Goal: Information Seeking & Learning: Check status

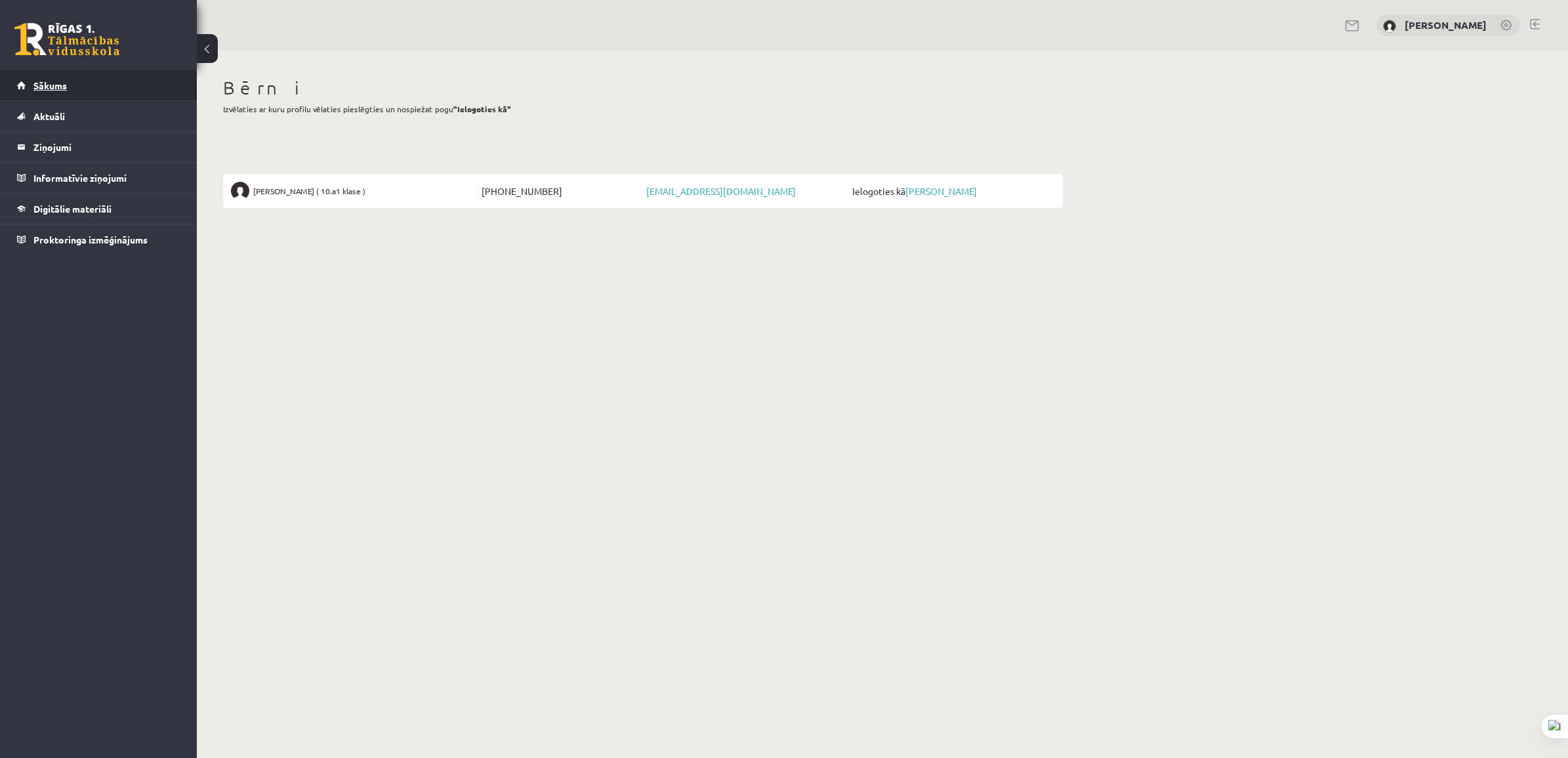
click at [63, 84] on span "Sākums" at bounding box center [50, 85] width 33 height 12
click at [37, 115] on span "Aktuāli" at bounding box center [49, 116] width 32 height 12
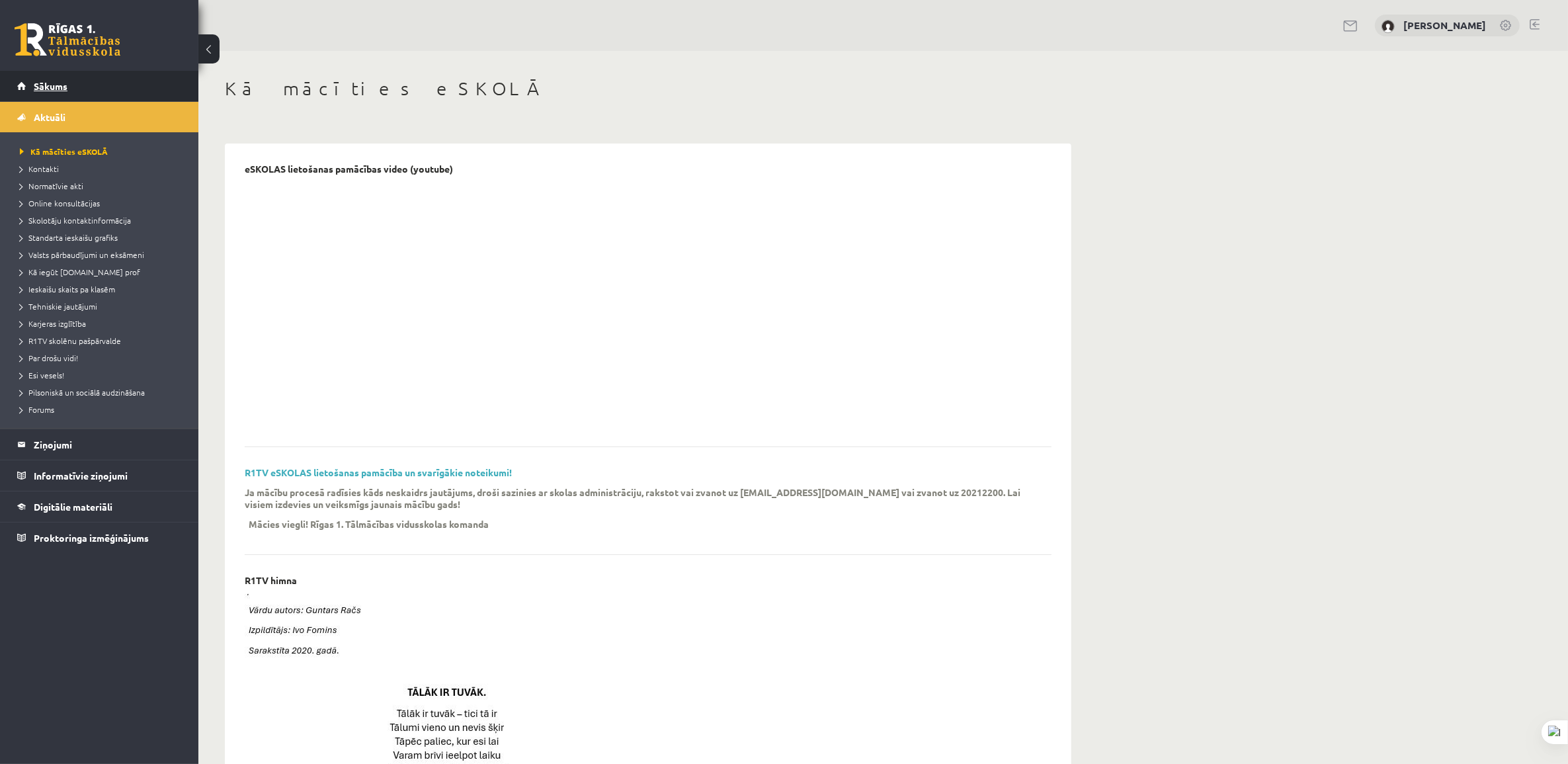
click at [61, 85] on span "Sākums" at bounding box center [50, 86] width 34 height 12
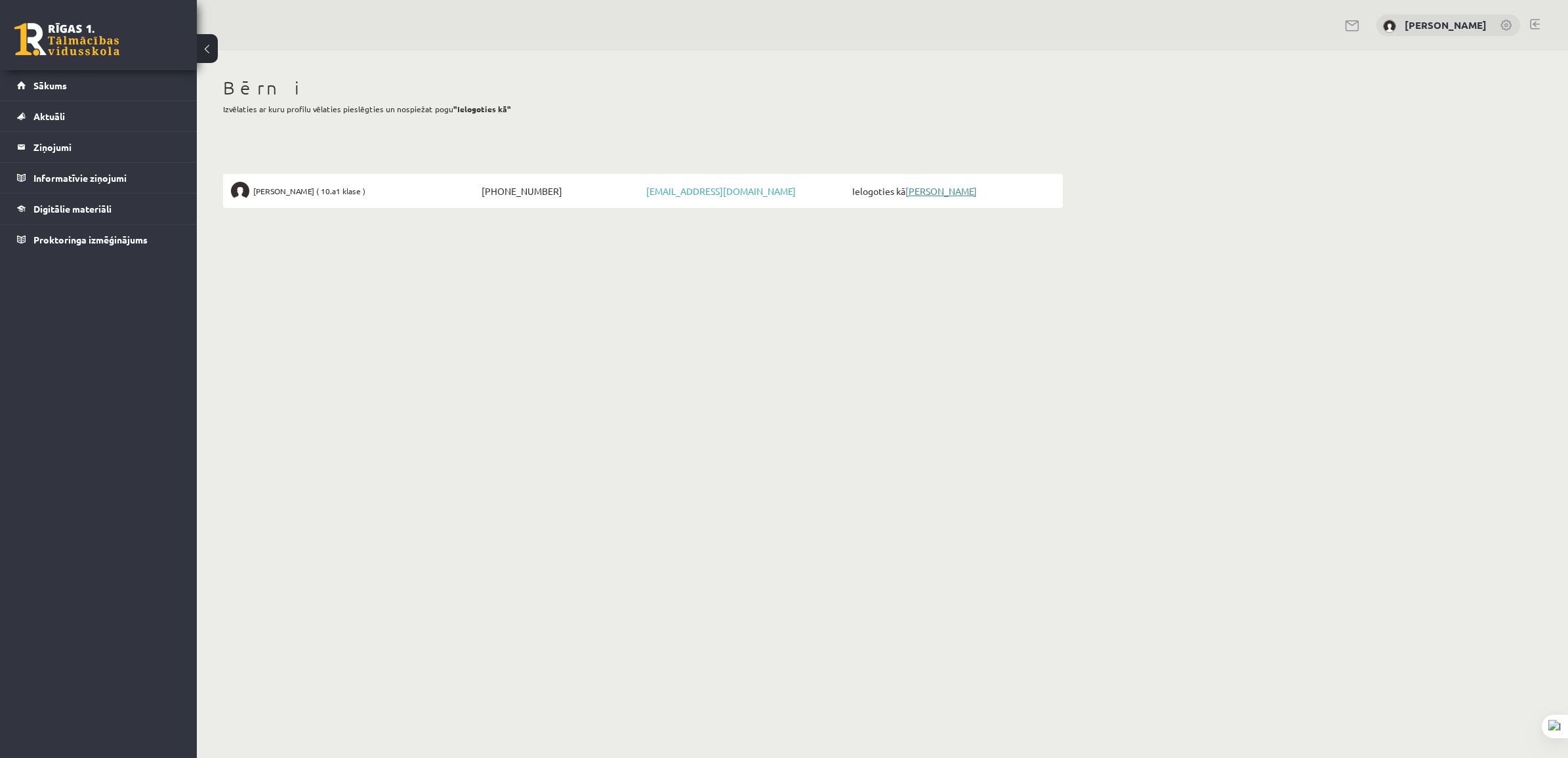
click at [971, 191] on link "[PERSON_NAME]" at bounding box center [941, 191] width 72 height 12
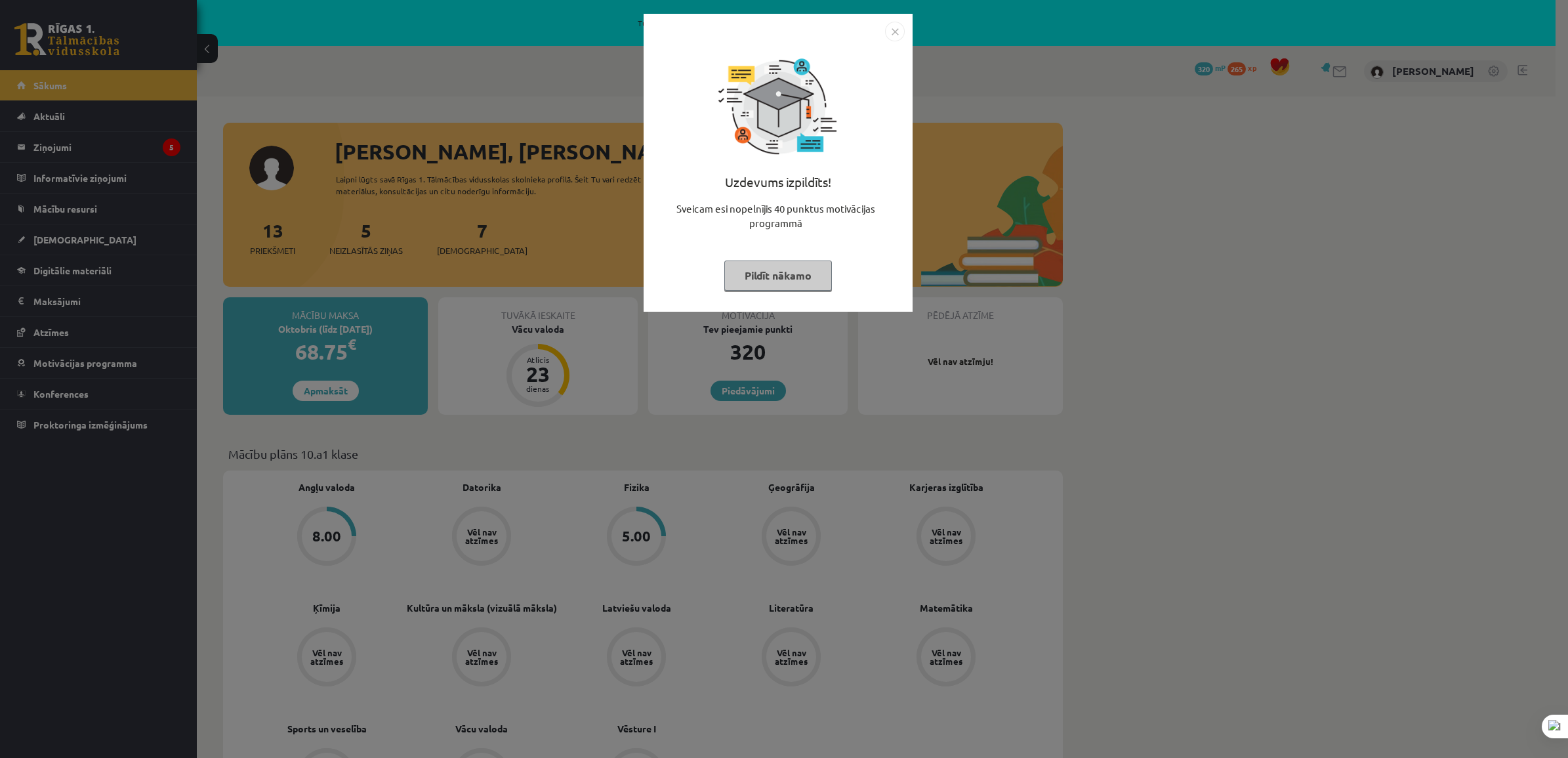
click at [898, 27] on img "Close" at bounding box center [895, 32] width 20 height 20
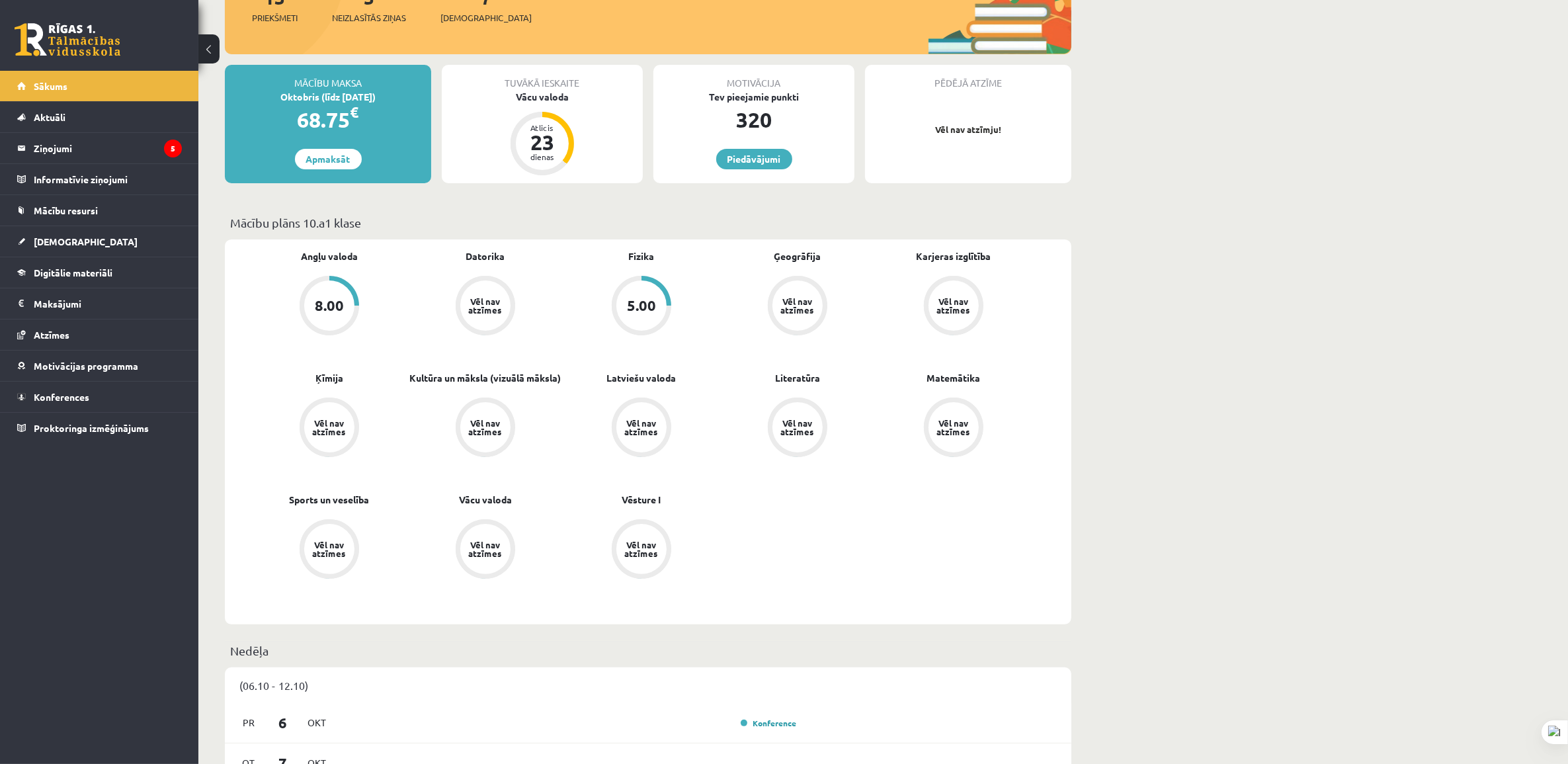
scroll to position [83, 0]
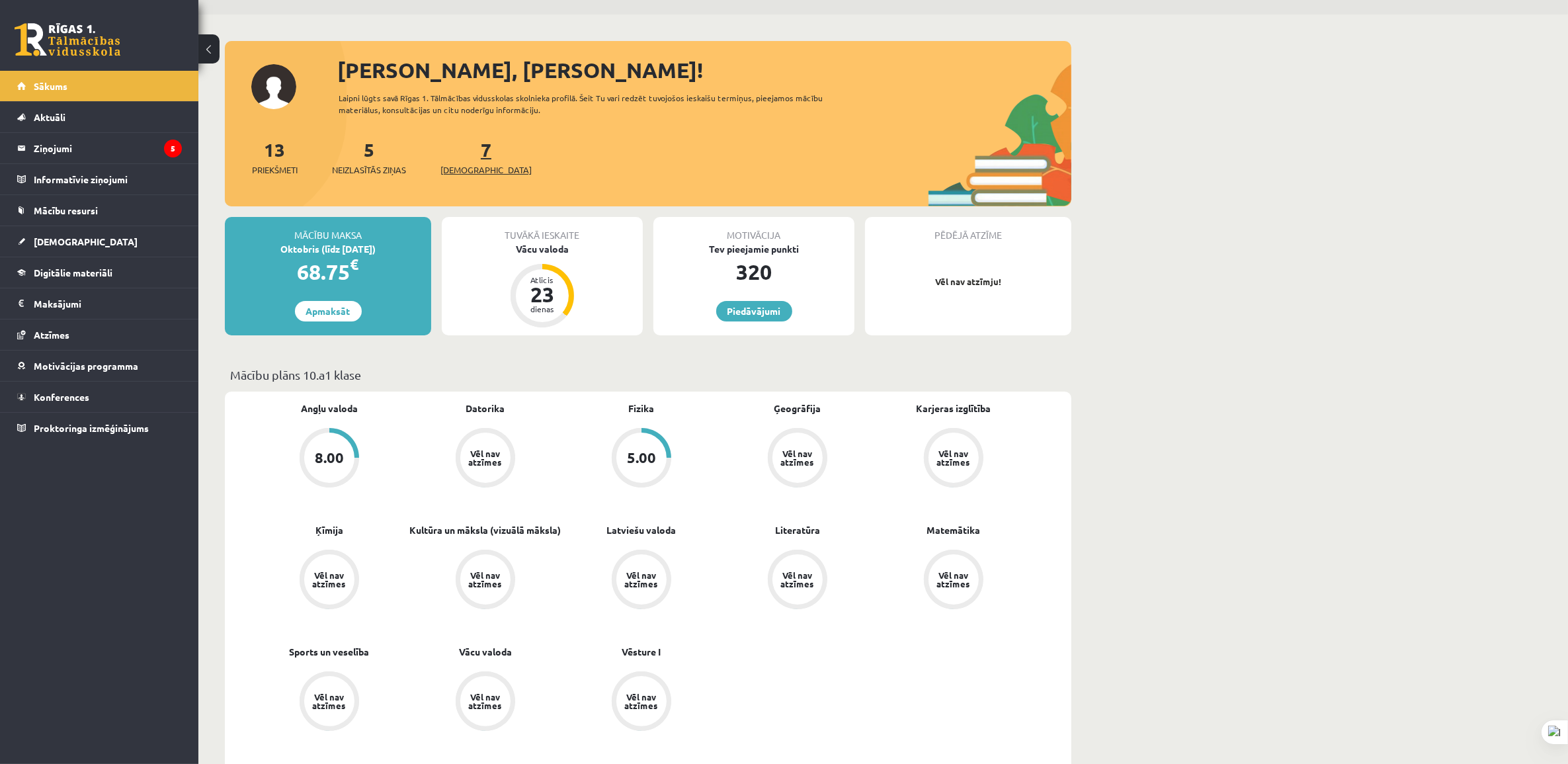
click at [460, 148] on link "7 Ieskaites" at bounding box center [485, 157] width 91 height 39
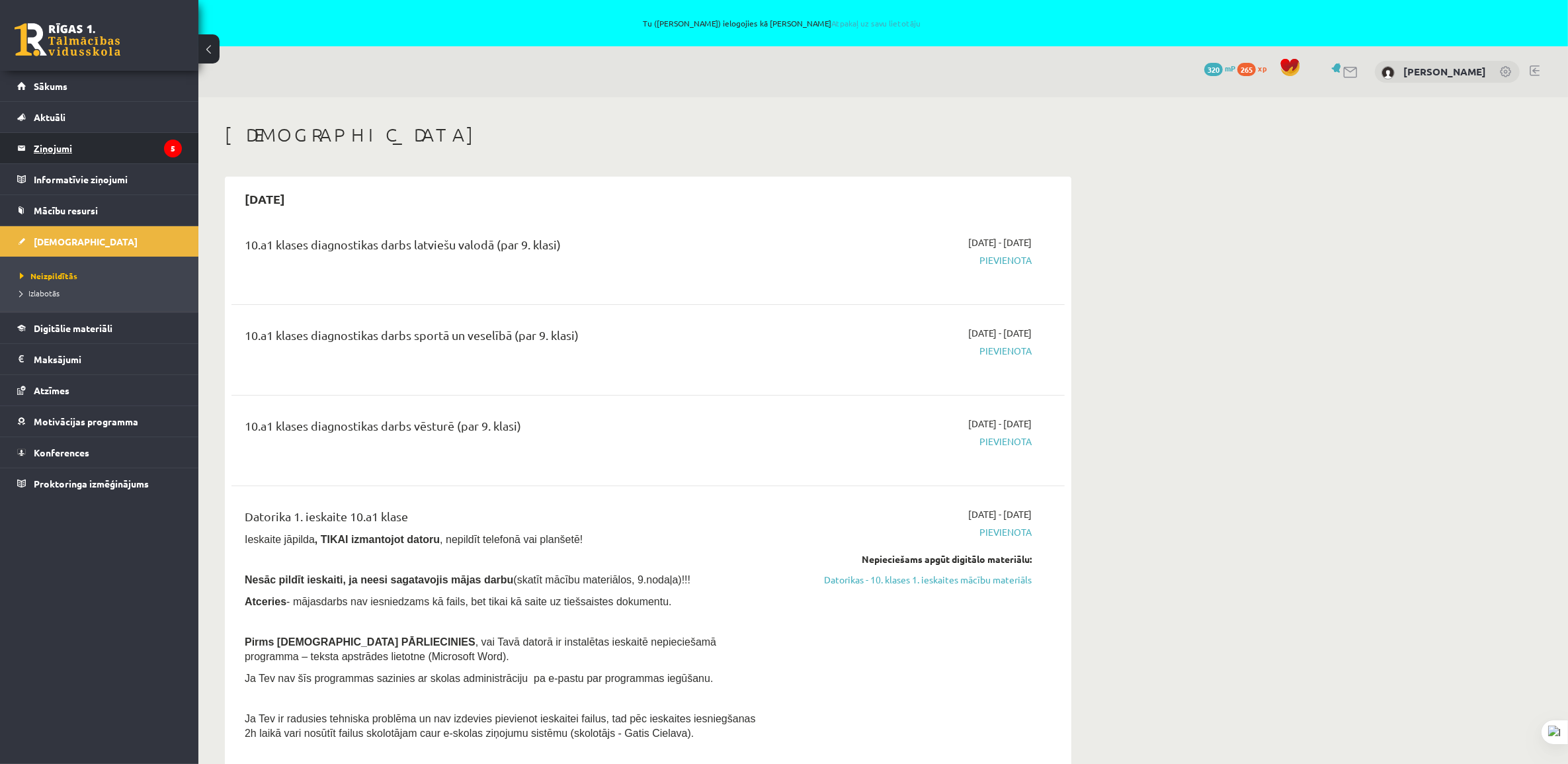
click at [60, 145] on legend "Ziņojumi 5" at bounding box center [107, 148] width 148 height 30
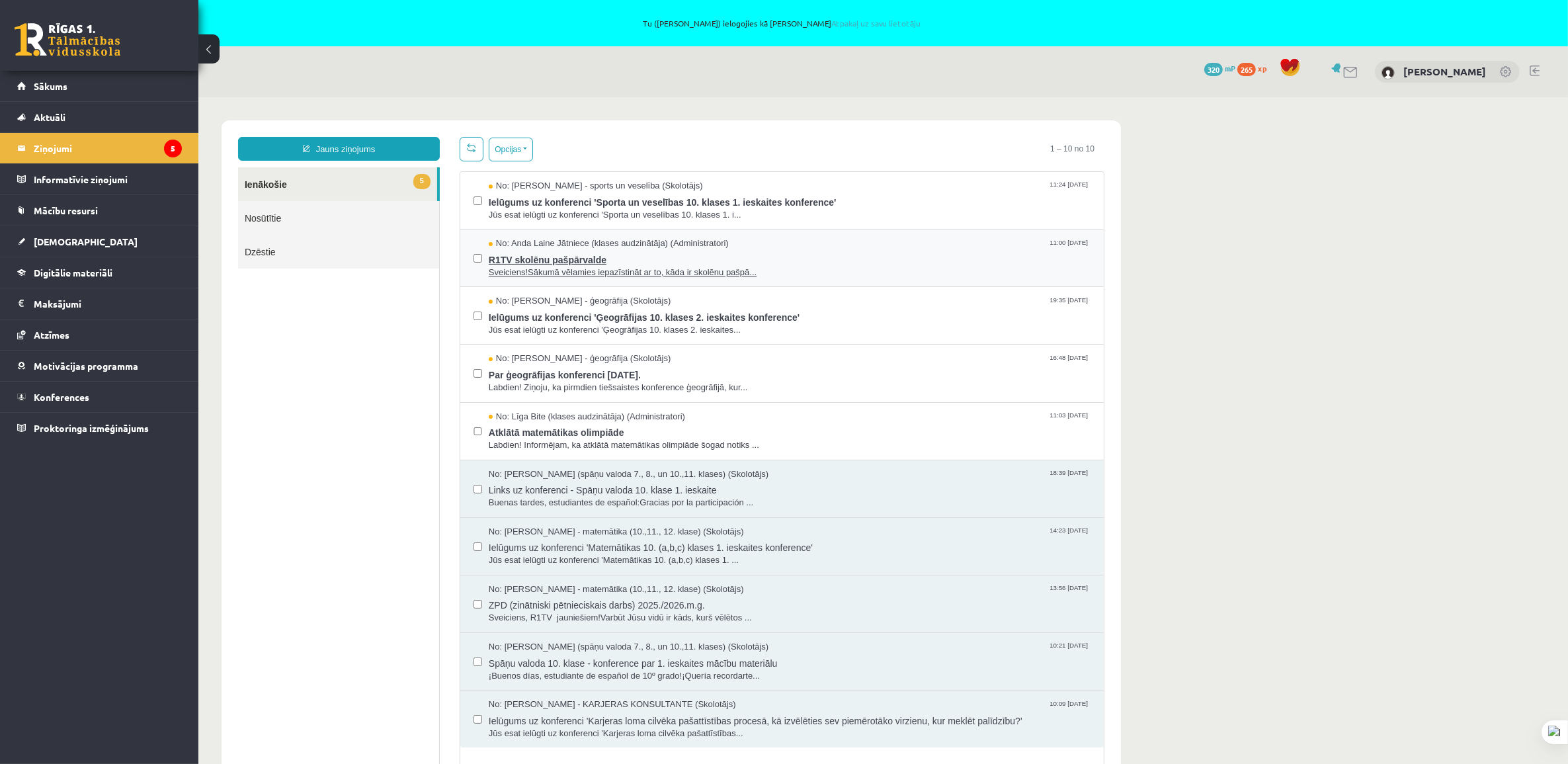
click at [709, 271] on span "Sveiciens!Sākumā vēlamies iepazīstināt ar to, kāda ir skolēnu pašpā..." at bounding box center [789, 272] width 602 height 13
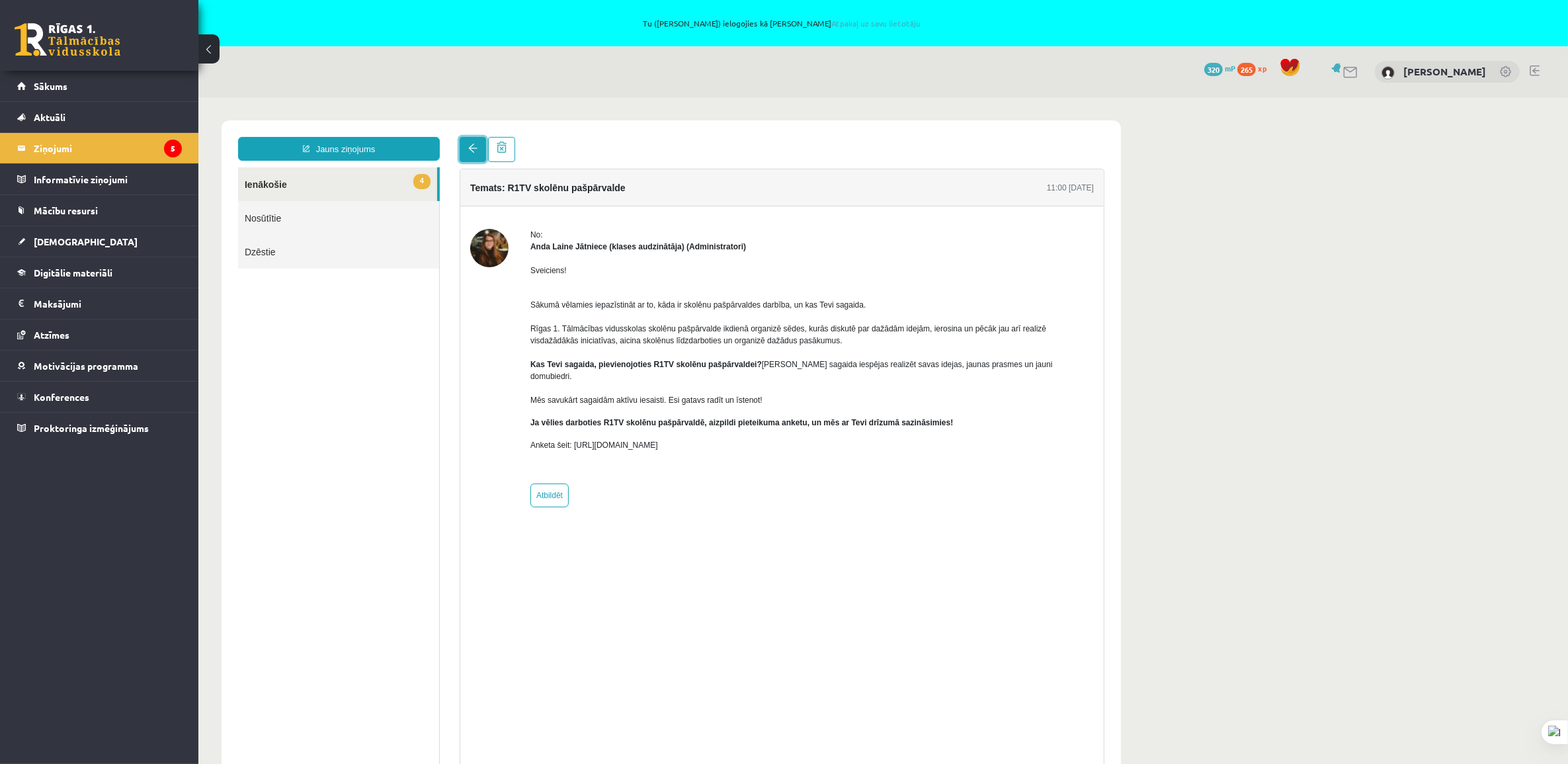
click at [470, 150] on span at bounding box center [471, 147] width 9 height 9
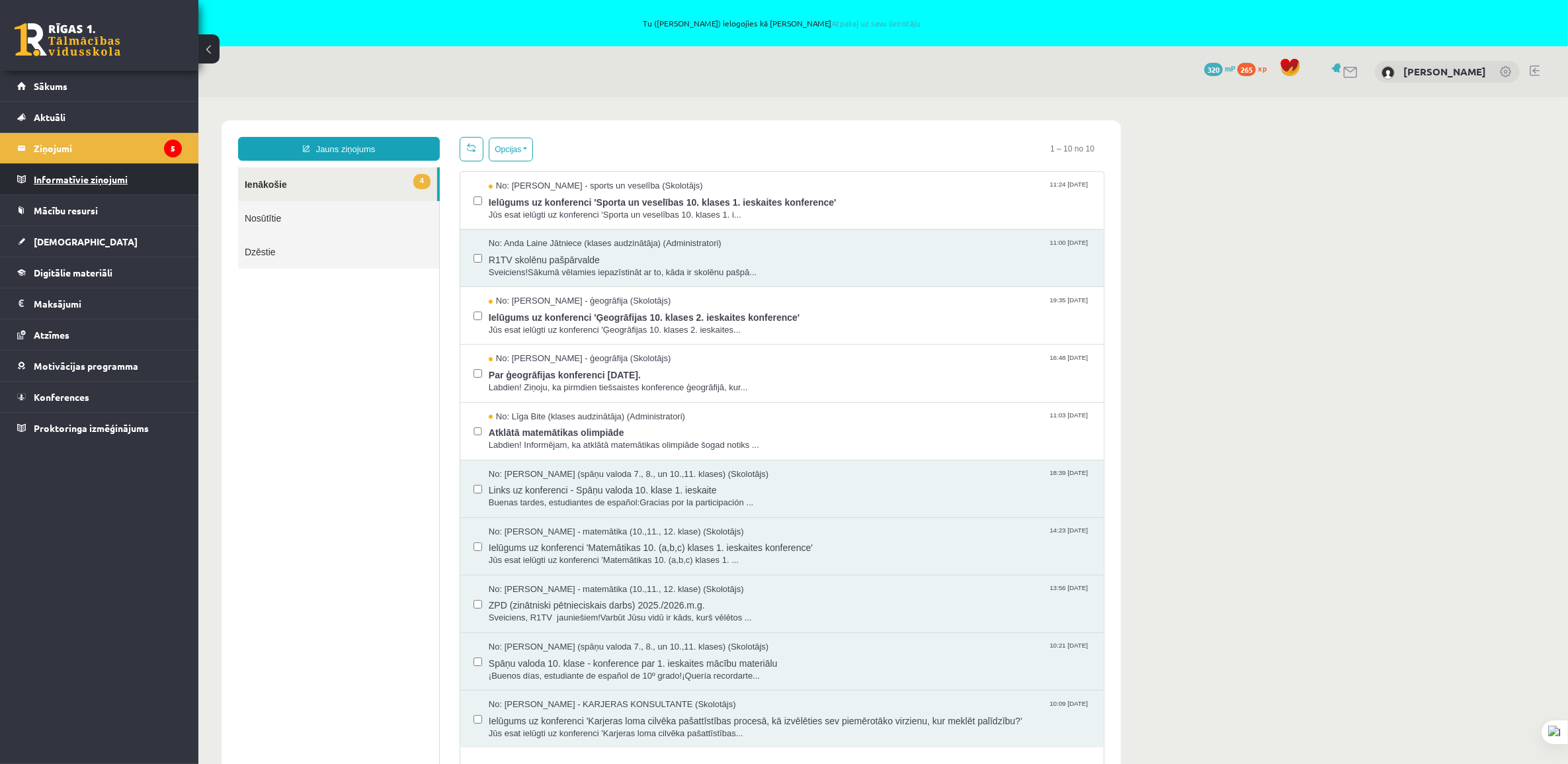
click at [94, 177] on legend "Informatīvie ziņojumi 0" at bounding box center [107, 179] width 148 height 30
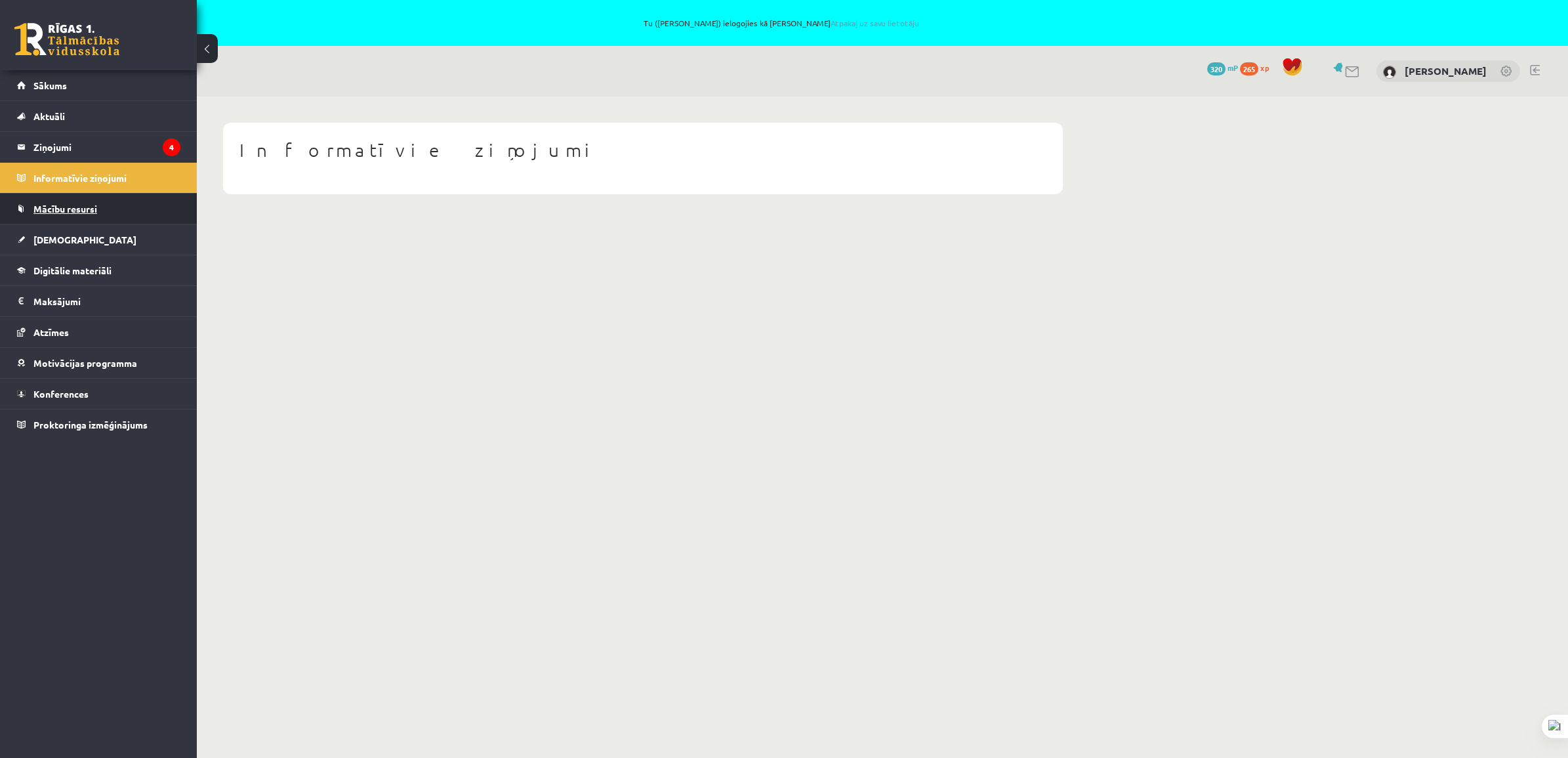
click at [90, 203] on span "Mācību resursi" at bounding box center [65, 209] width 63 height 12
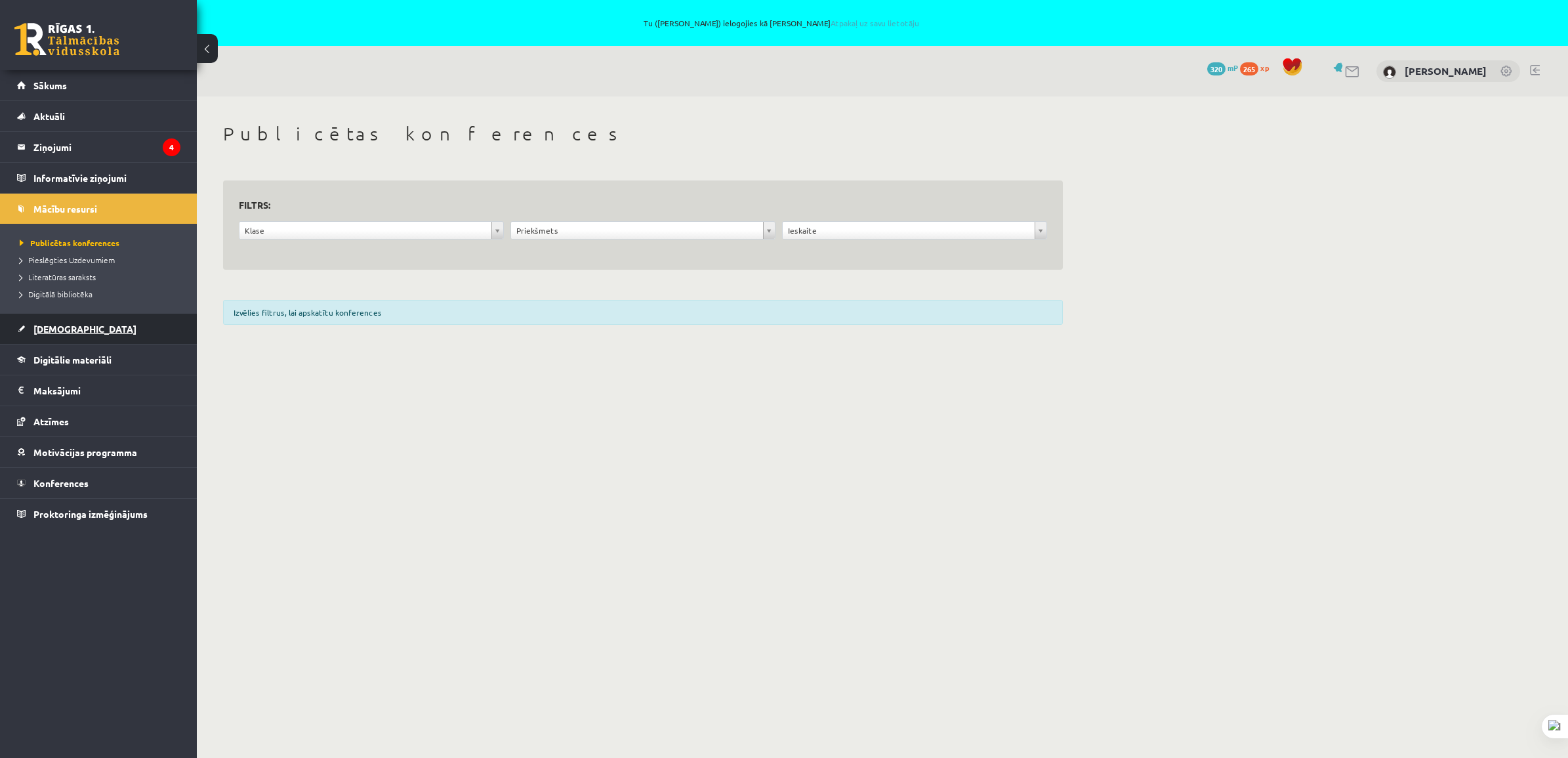
click at [43, 326] on span "[DEMOGRAPHIC_DATA]" at bounding box center [85, 329] width 103 height 12
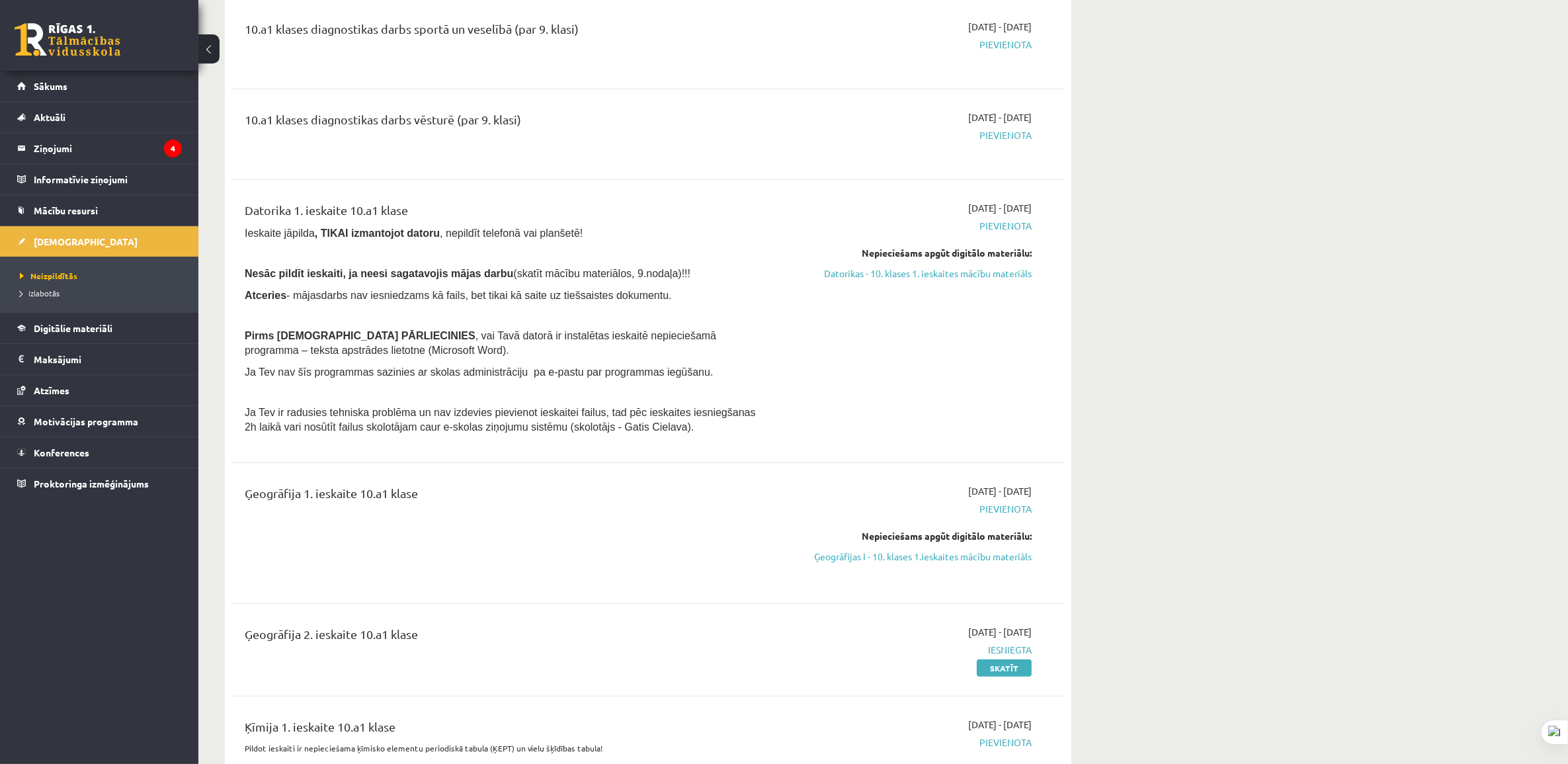
scroll to position [83, 0]
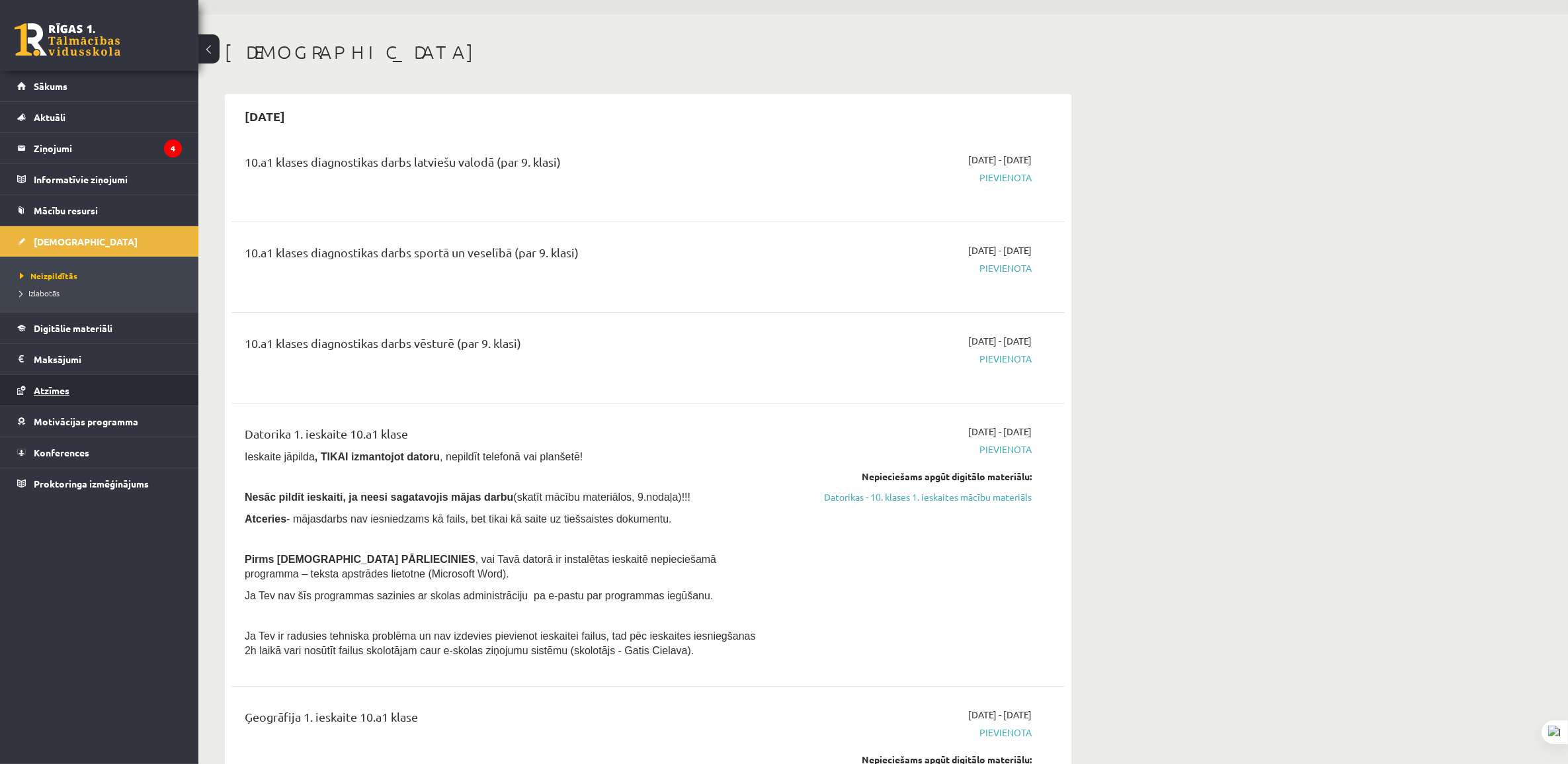
click at [80, 398] on link "Atzīmes" at bounding box center [100, 390] width 164 height 30
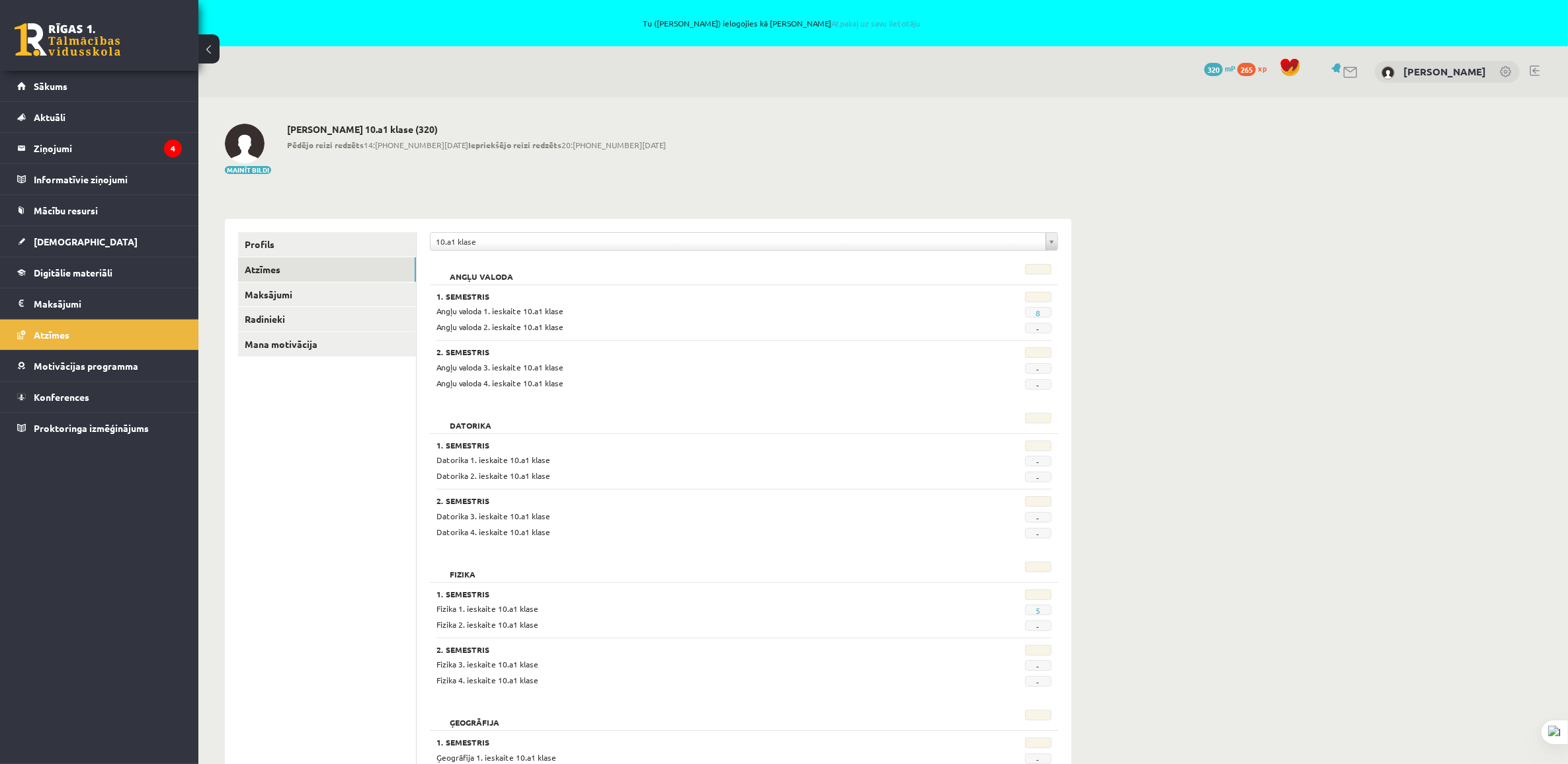
scroll to position [248, 0]
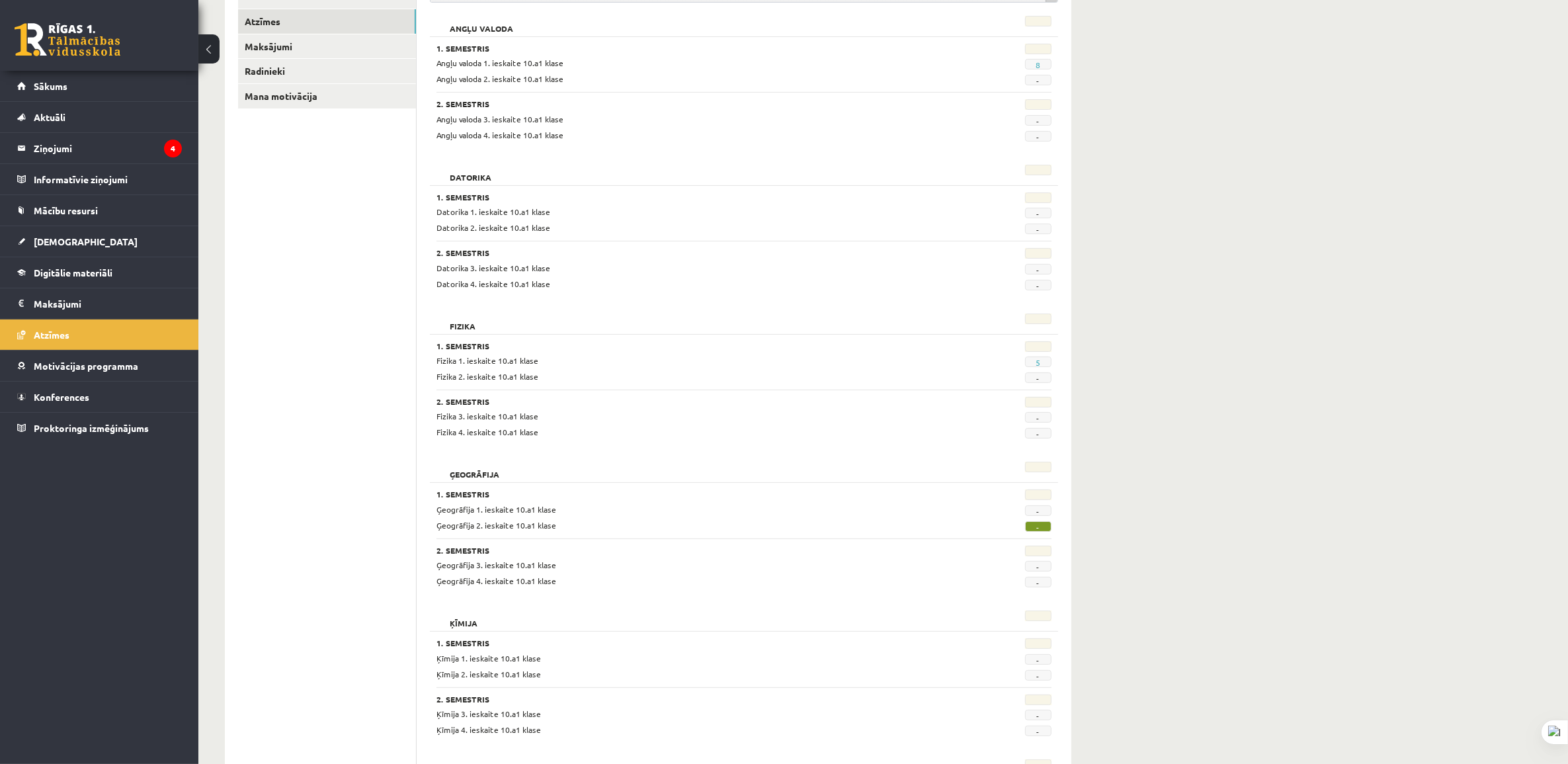
click at [1040, 66] on span "8" at bounding box center [1038, 64] width 27 height 11
click at [1036, 66] on link "8" at bounding box center [1038, 65] width 5 height 11
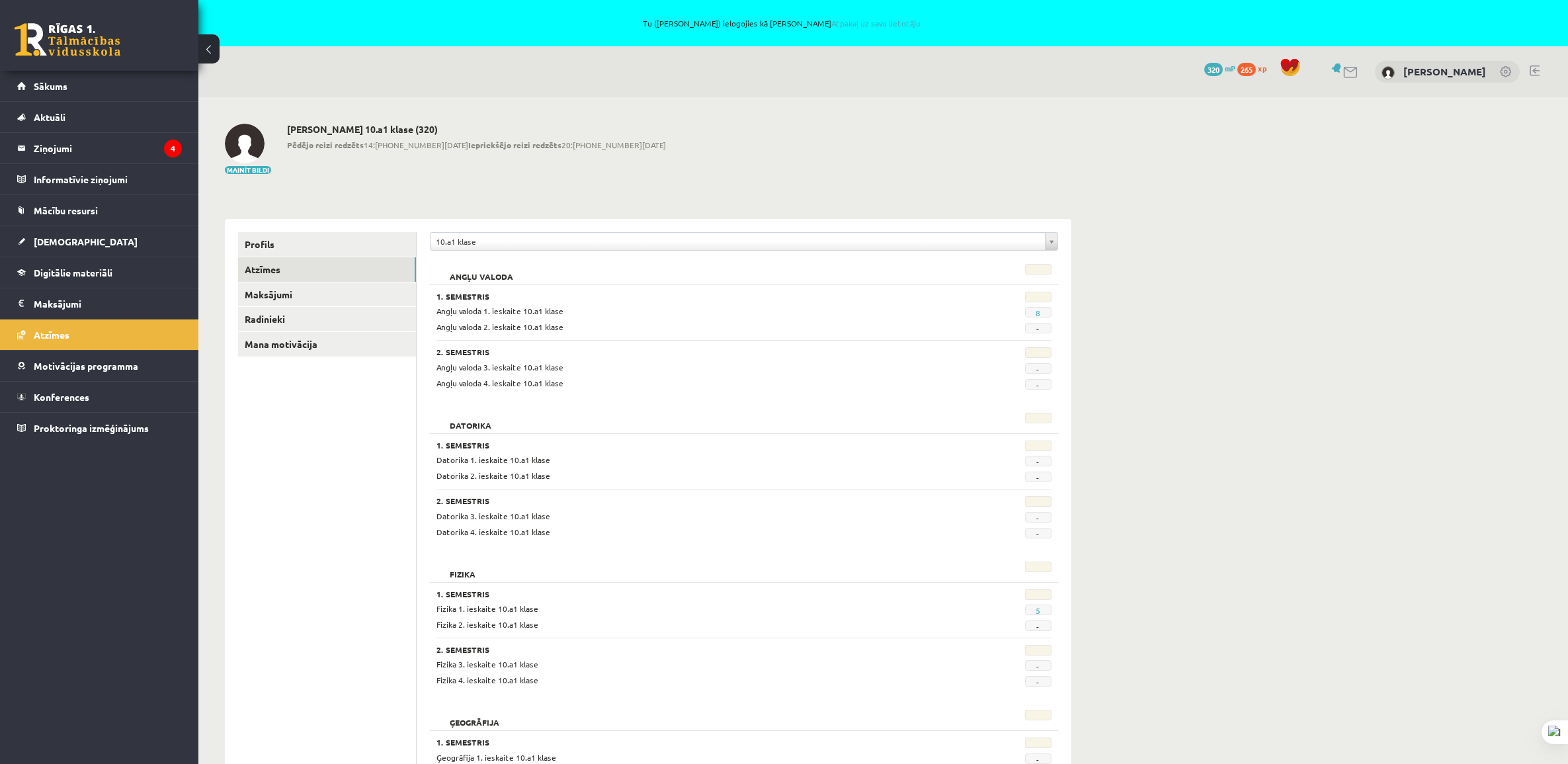
scroll to position [242, 0]
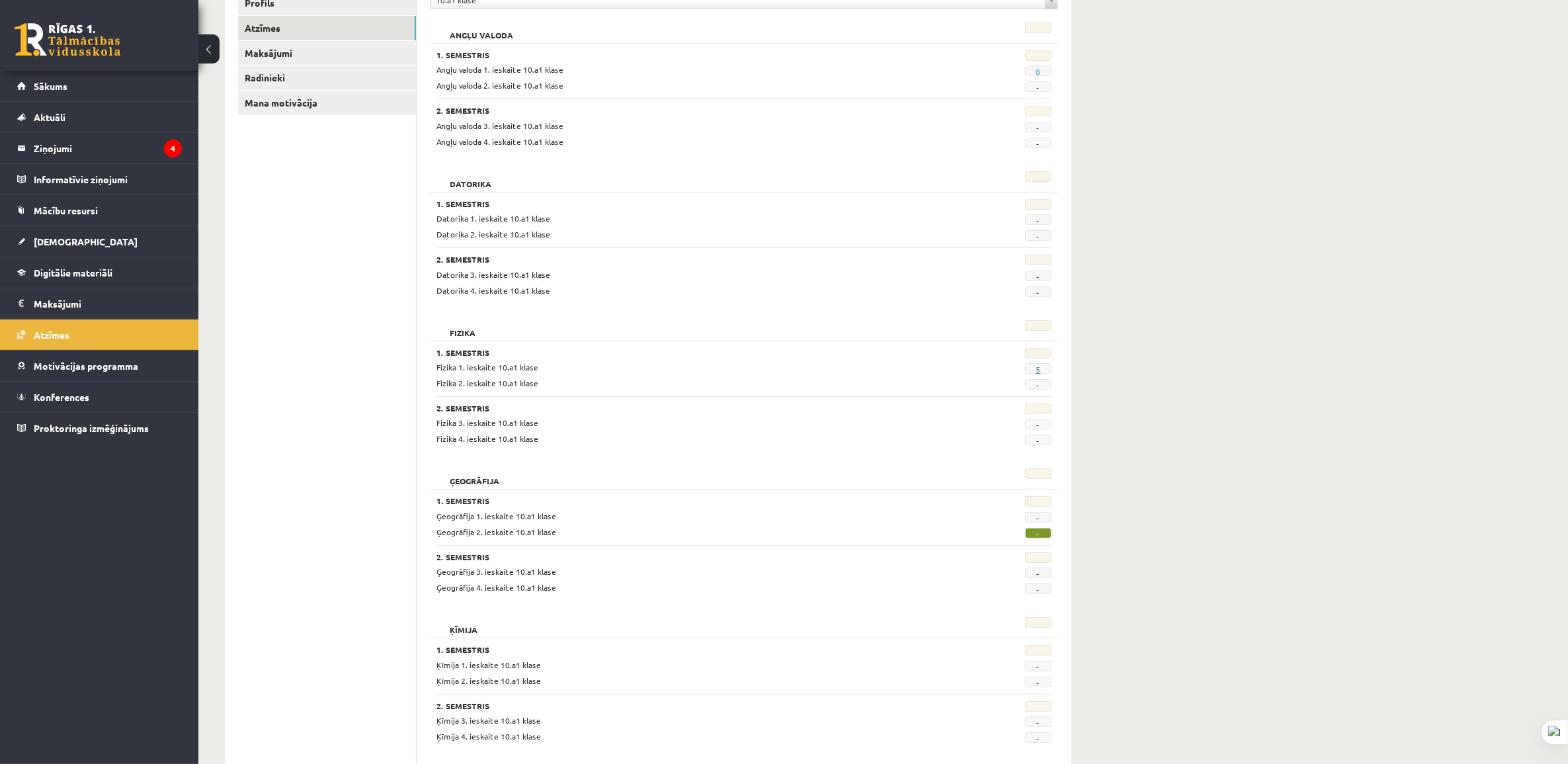
click at [1039, 369] on link "5" at bounding box center [1038, 369] width 5 height 11
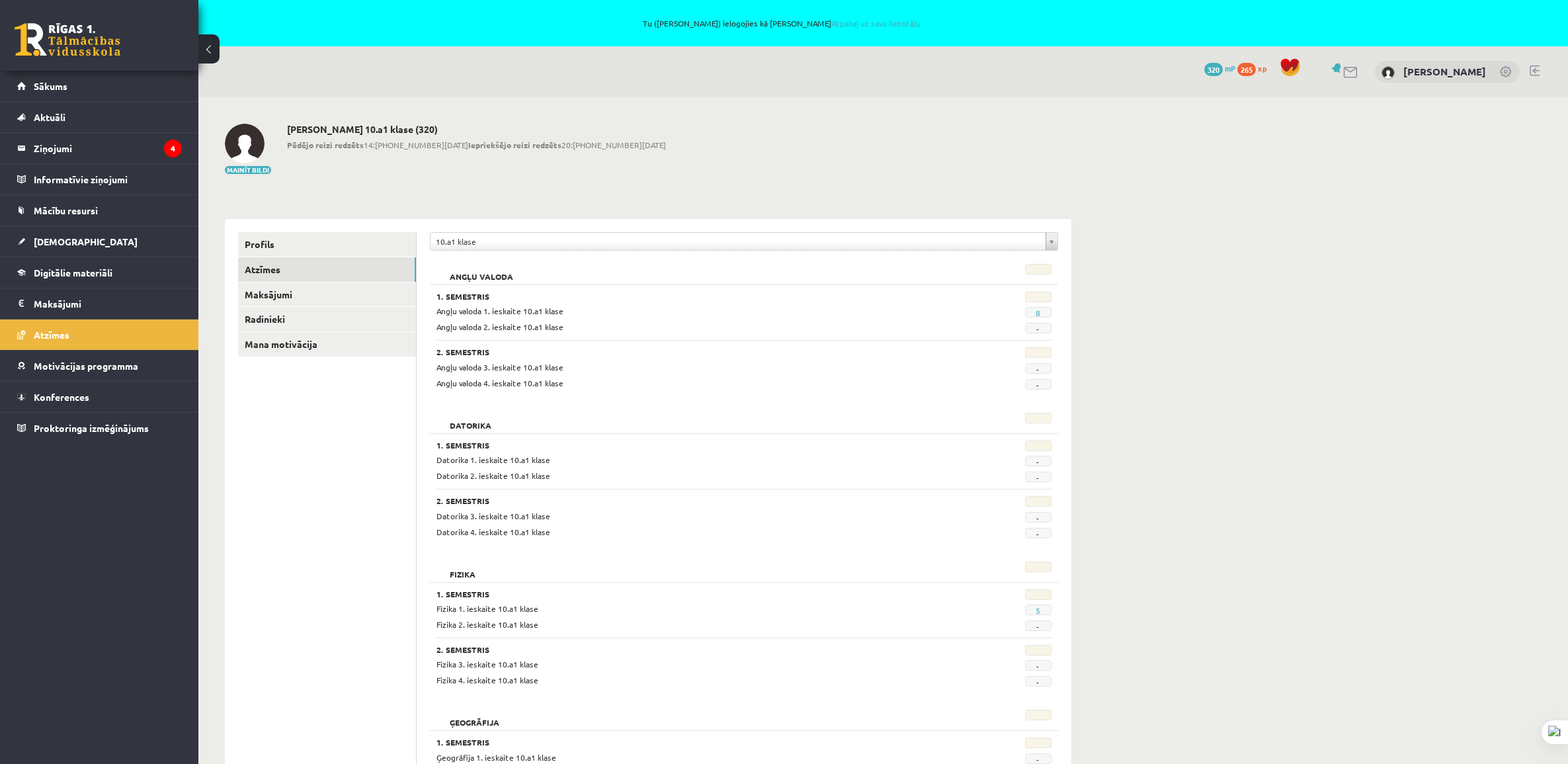
scroll to position [235, 0]
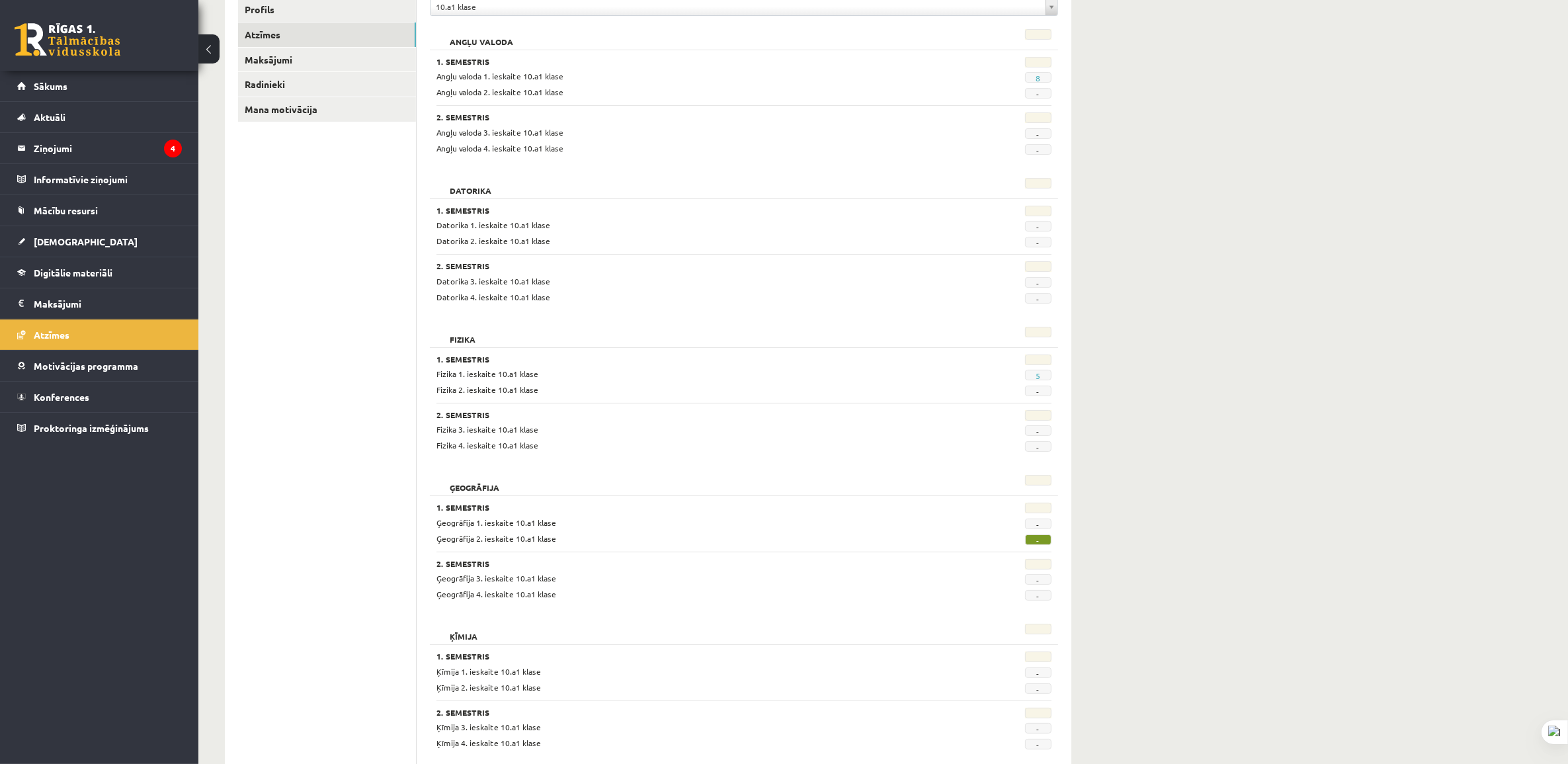
click at [1038, 543] on span "-" at bounding box center [1038, 539] width 27 height 11
click at [1033, 534] on span "-" at bounding box center [1038, 539] width 27 height 11
click at [1042, 543] on span "-" at bounding box center [1038, 539] width 27 height 11
click at [1040, 543] on span "-" at bounding box center [1038, 539] width 27 height 11
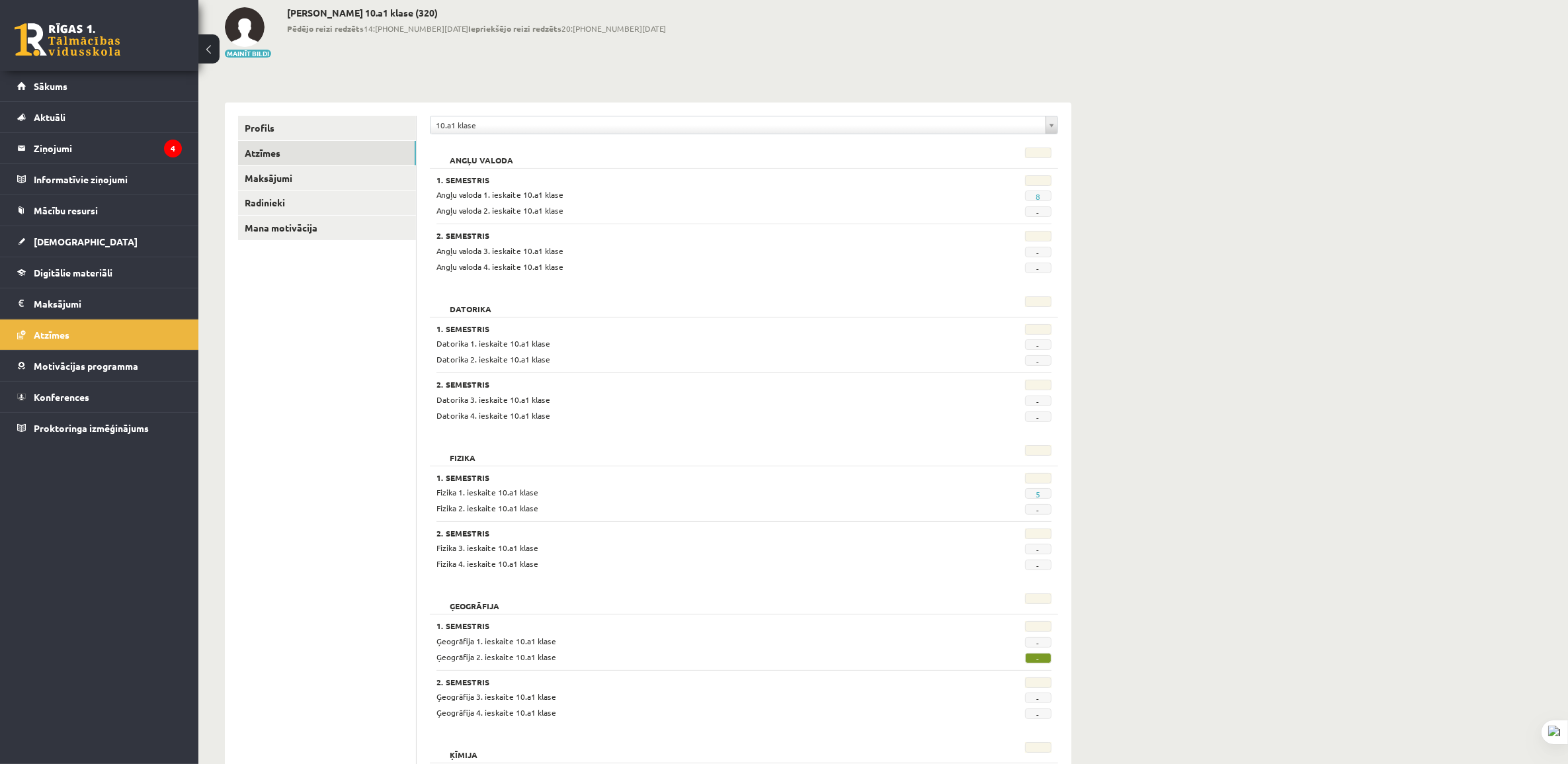
scroll to position [0, 0]
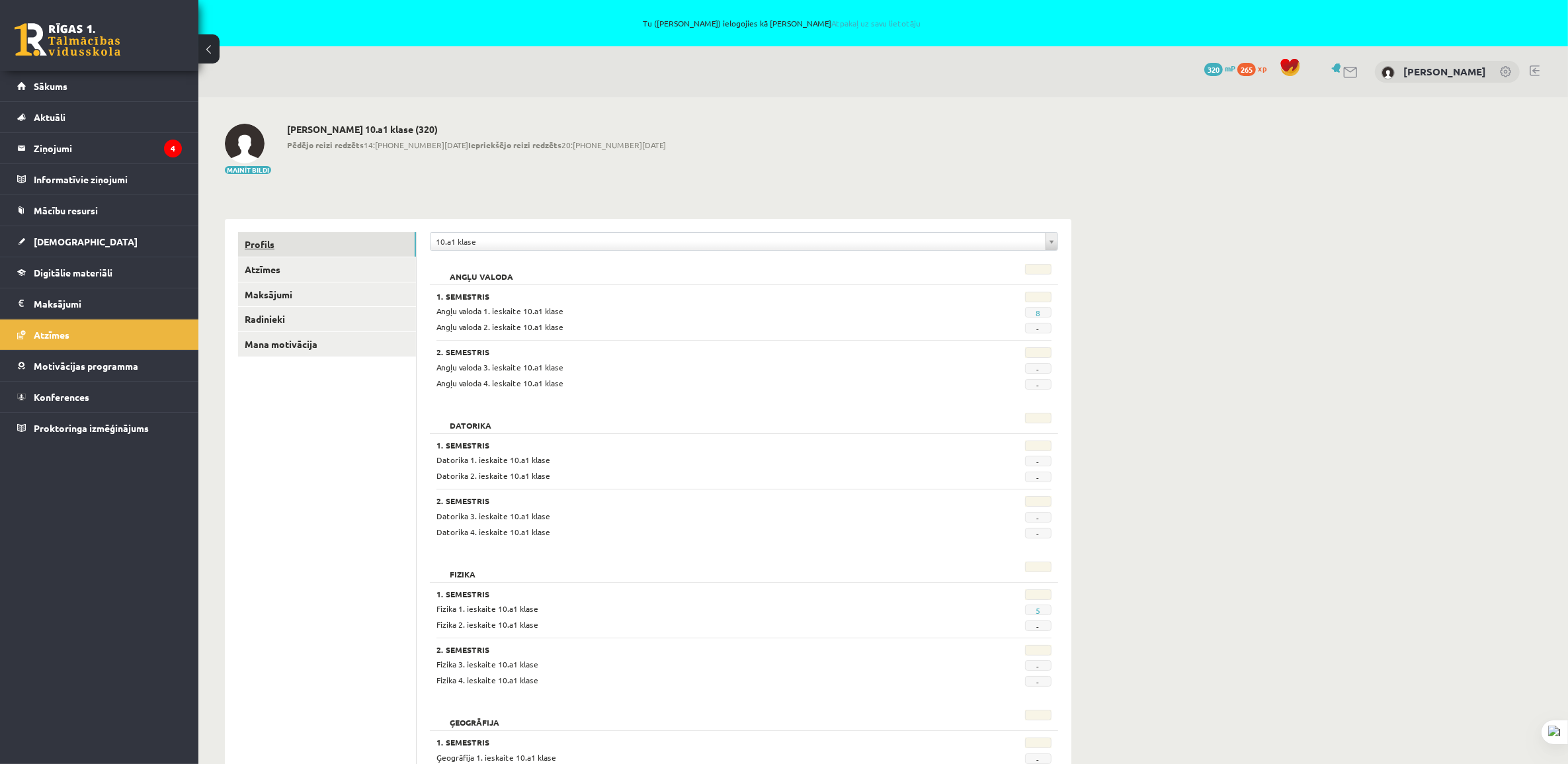
click at [276, 239] on link "Profils" at bounding box center [327, 244] width 178 height 24
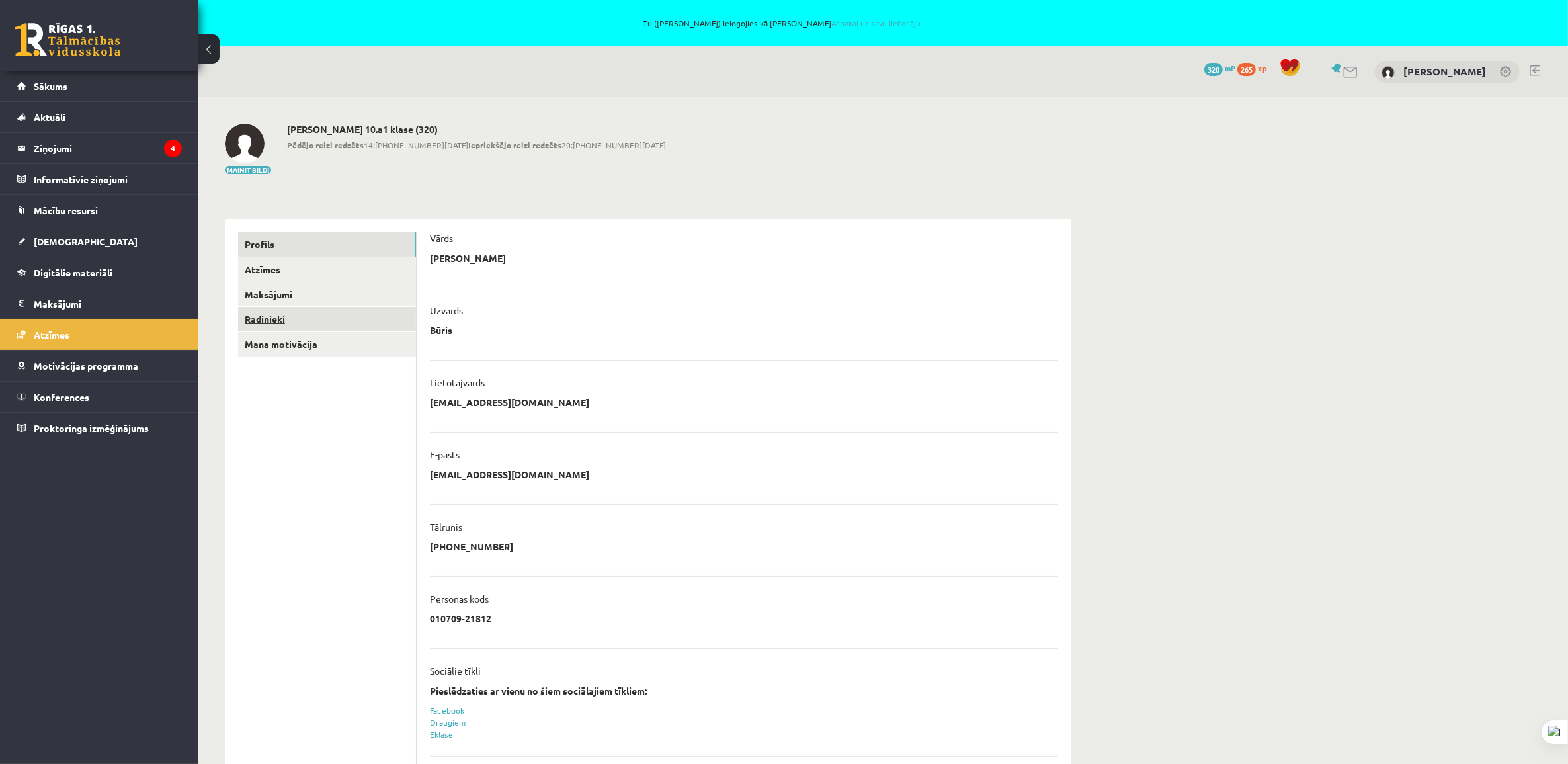
click at [272, 319] on link "Radinieki" at bounding box center [327, 319] width 178 height 24
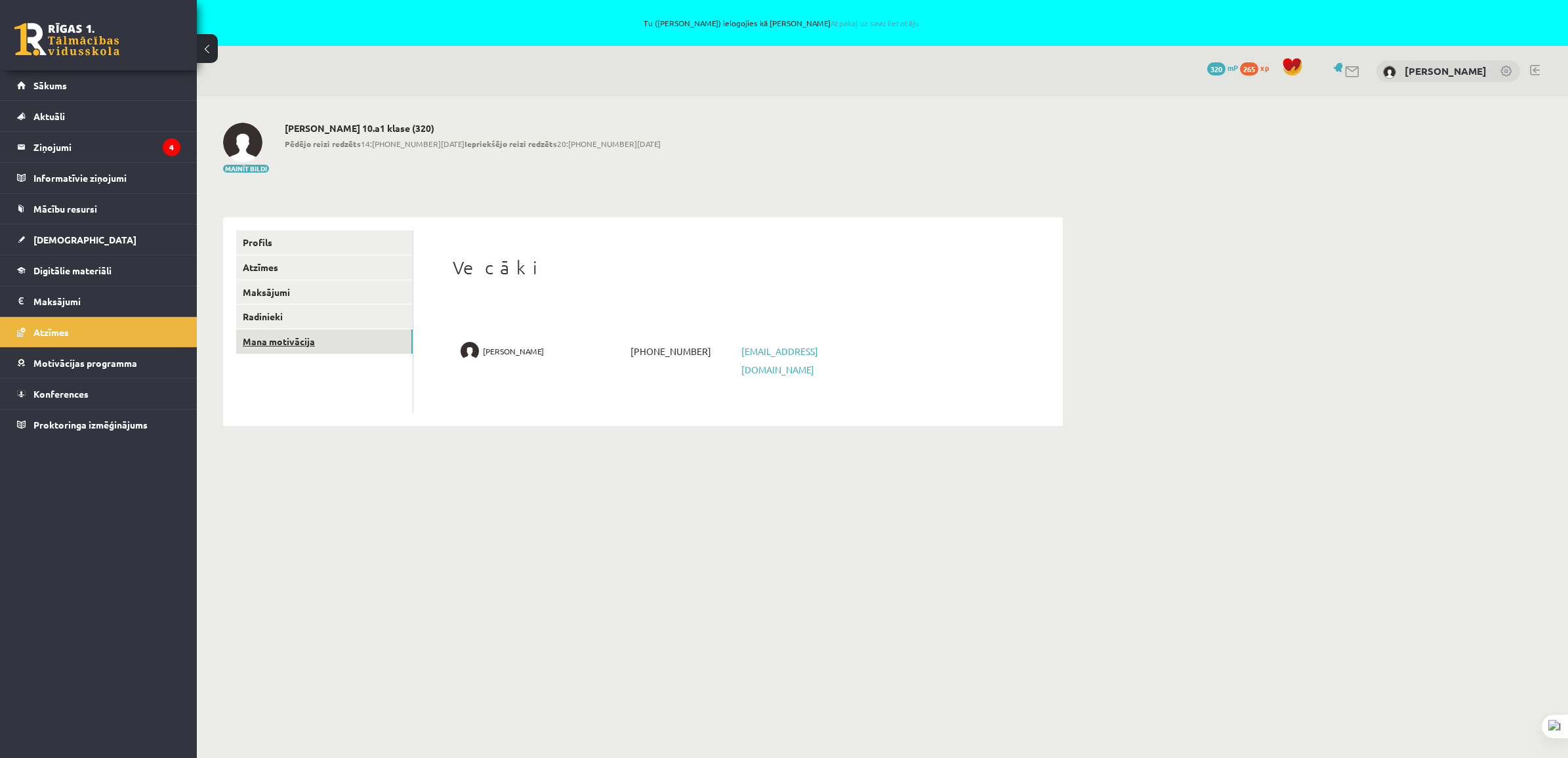
click at [273, 337] on link "Mana motivācija" at bounding box center [324, 341] width 176 height 24
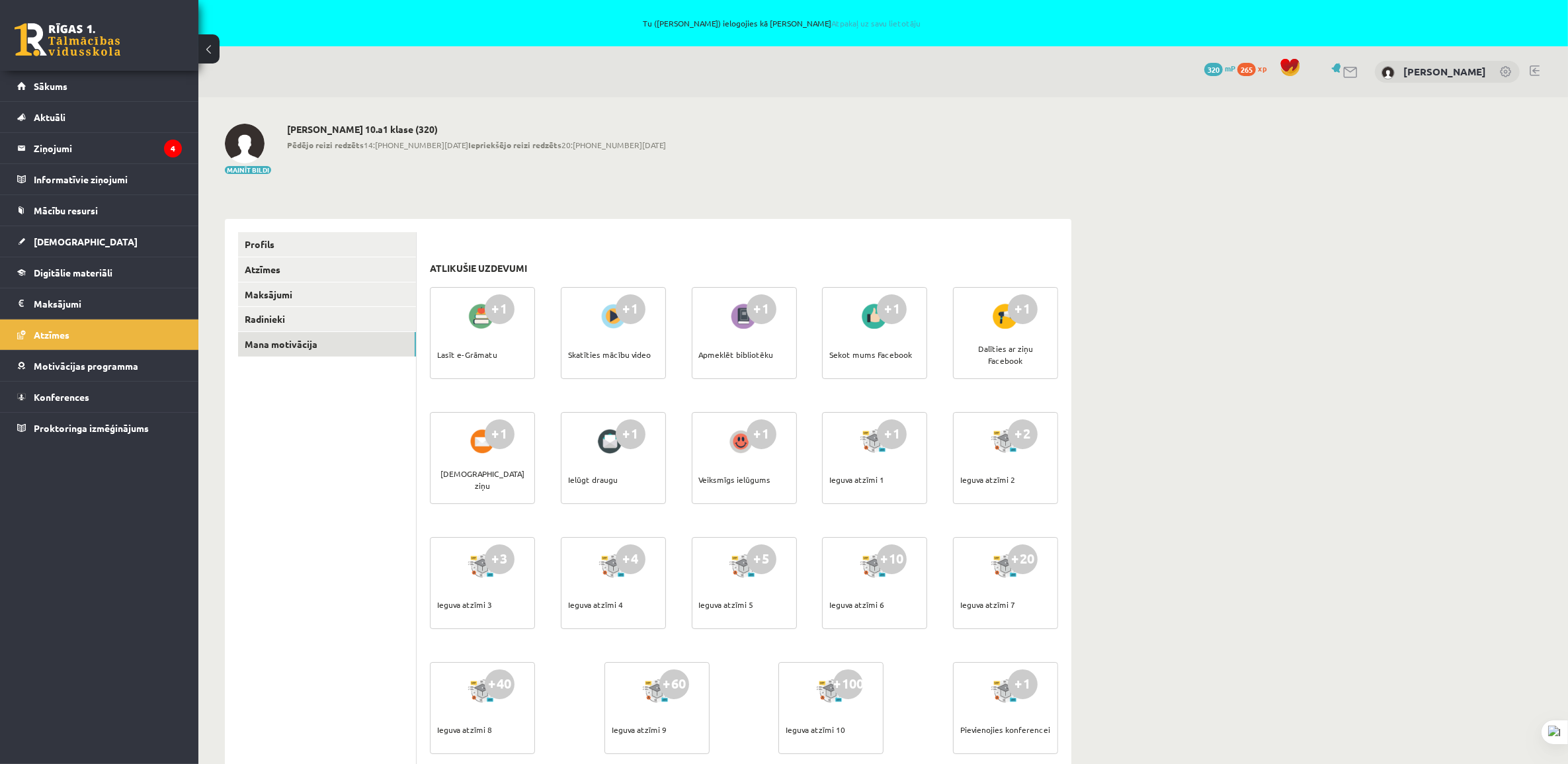
click at [1204, 68] on span "320" at bounding box center [1213, 70] width 18 height 13
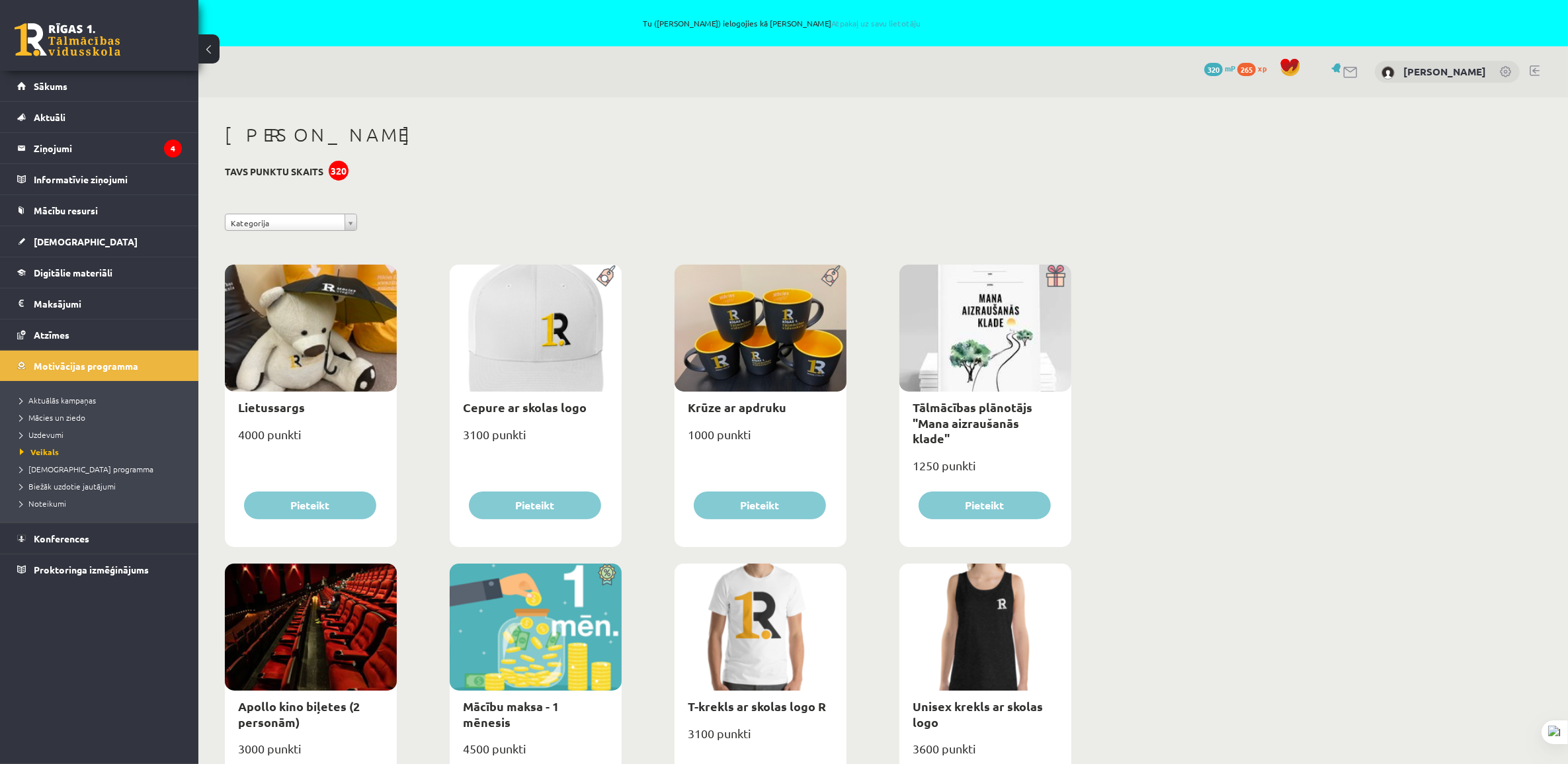
click at [1237, 64] on span "265" at bounding box center [1246, 70] width 18 height 13
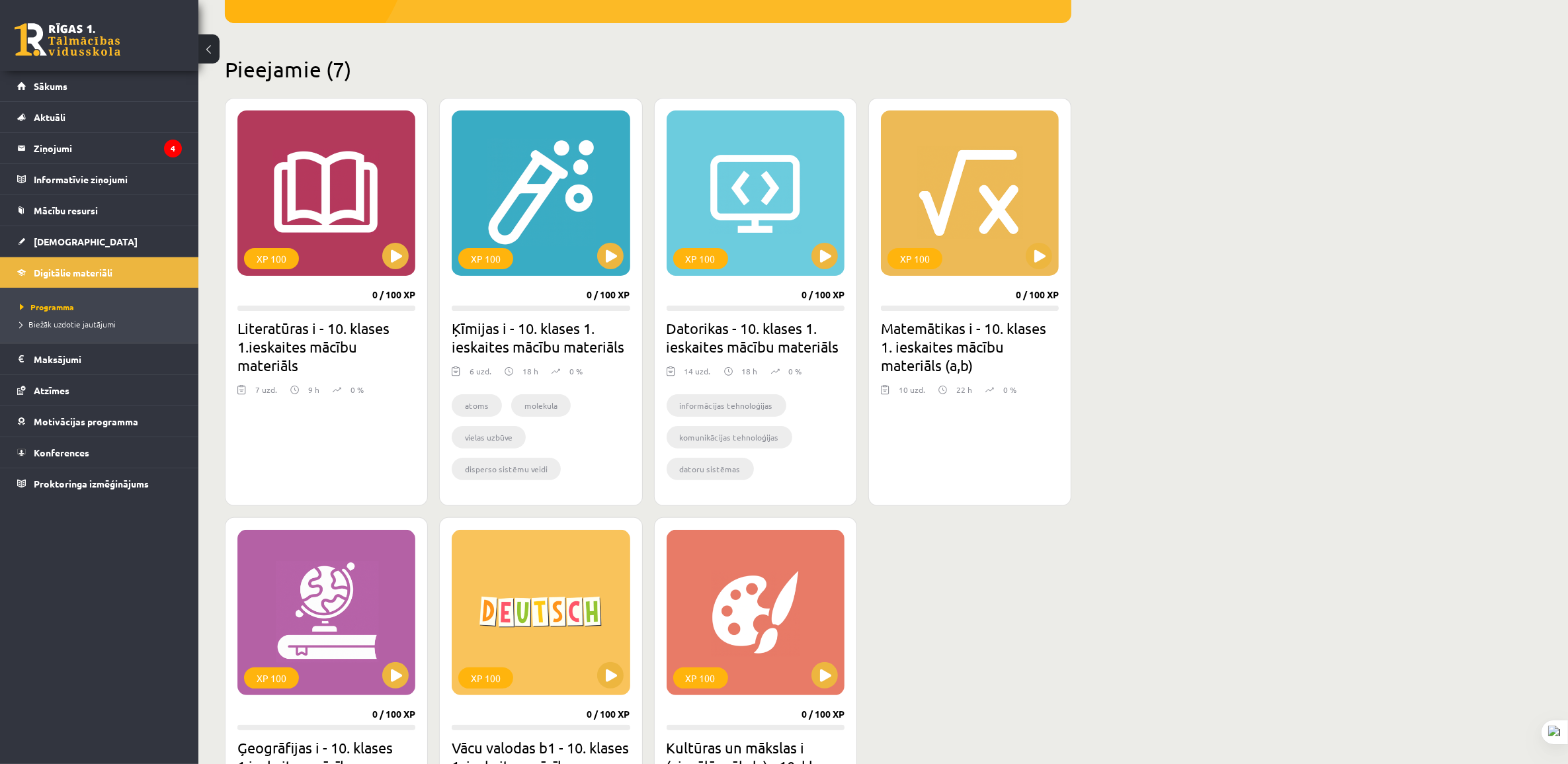
scroll to position [330, 0]
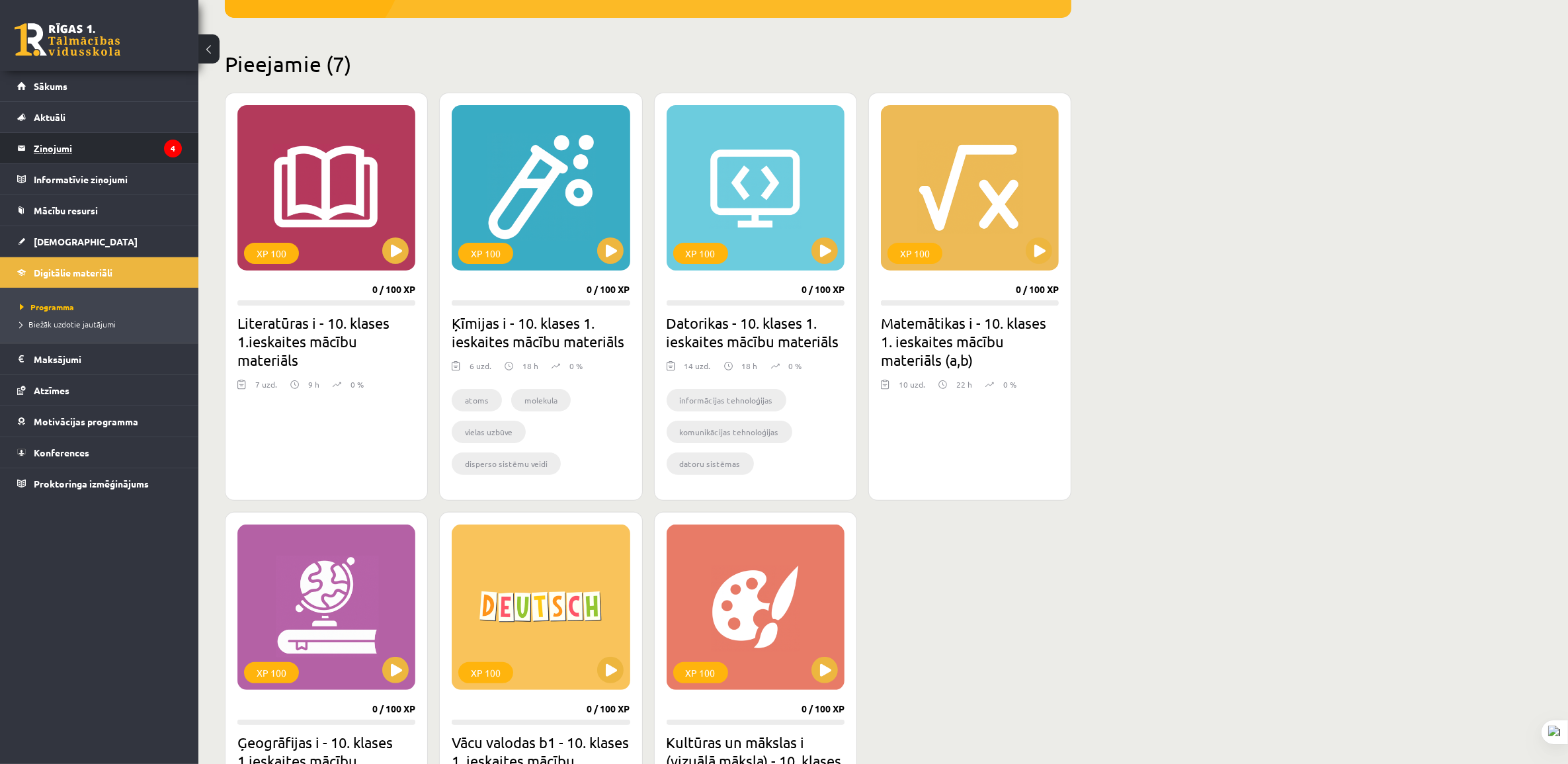
click at [77, 145] on legend "Ziņojumi 4" at bounding box center [107, 148] width 148 height 30
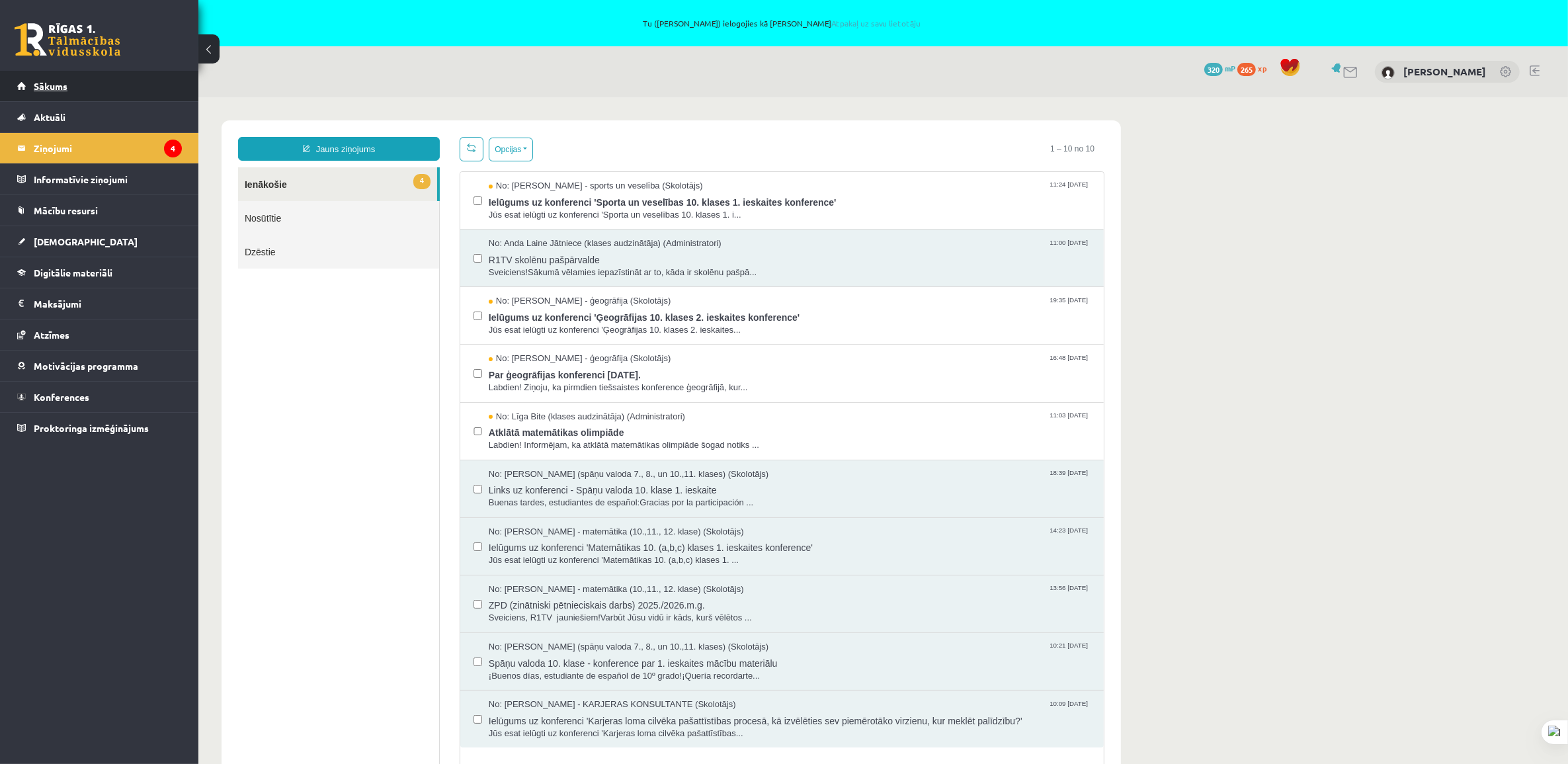
click at [46, 88] on span "Sākums" at bounding box center [50, 86] width 34 height 12
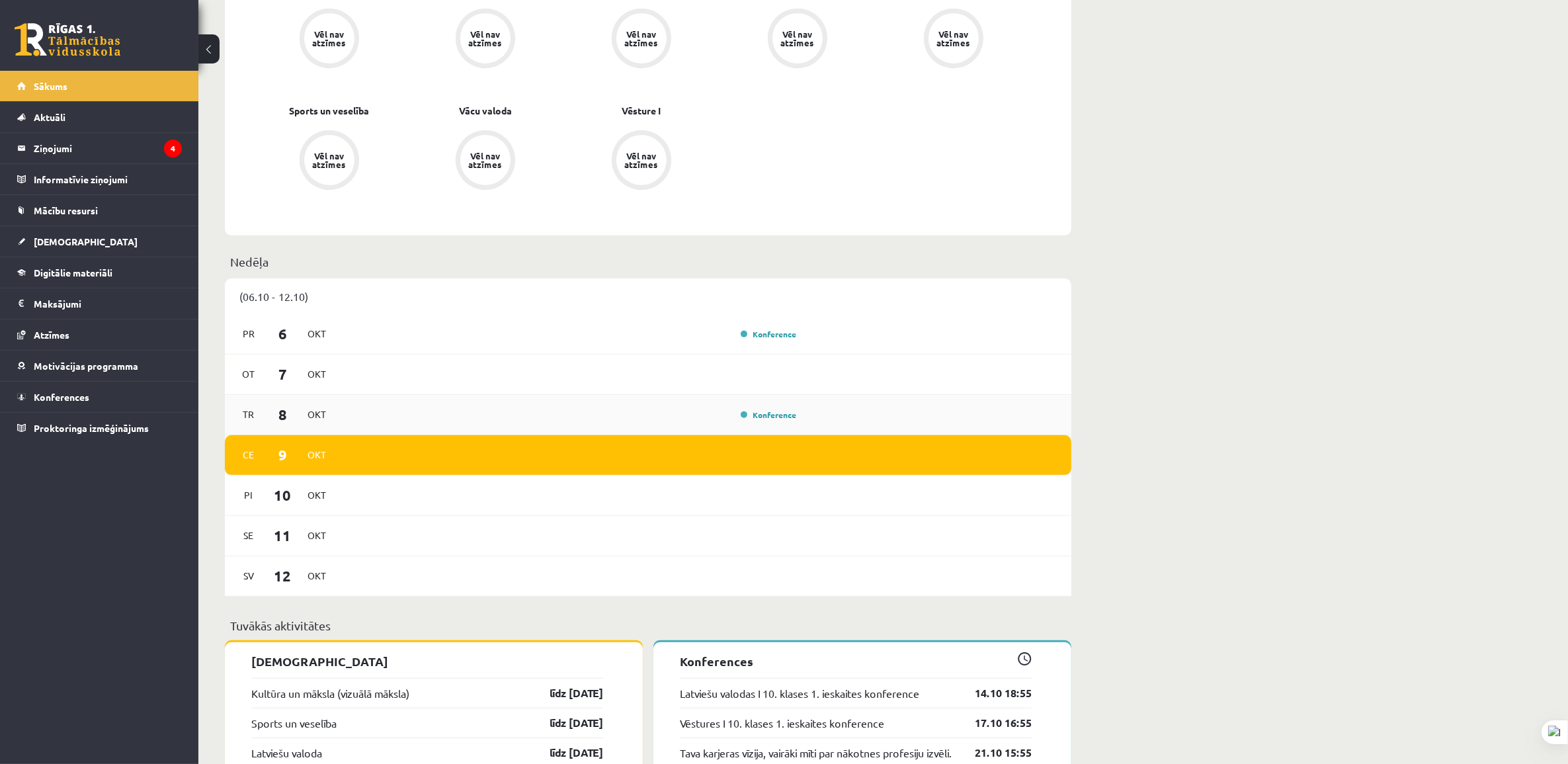
scroll to position [210, 0]
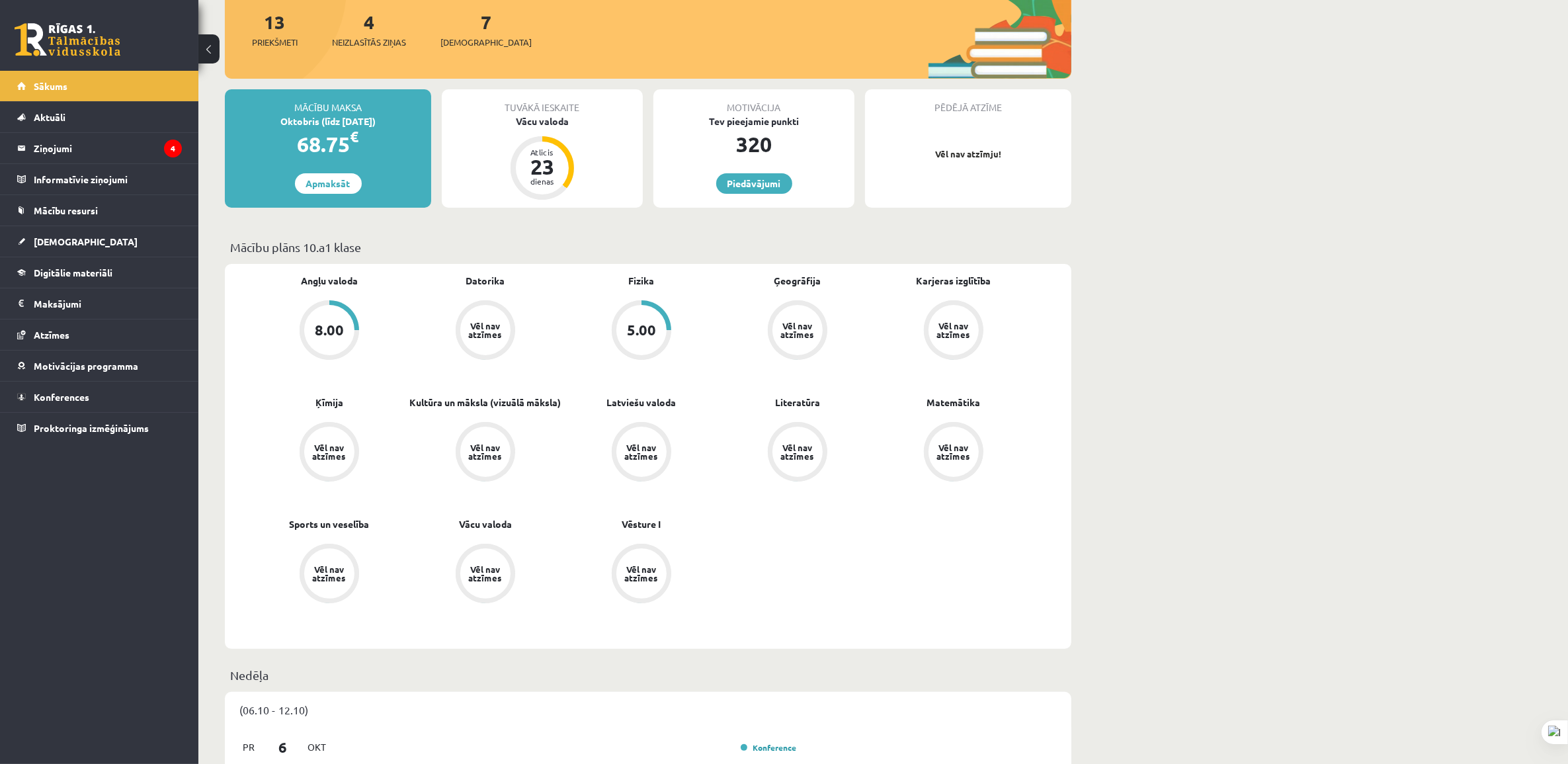
click at [955, 325] on div "Vēl nav atzīmes" at bounding box center [953, 330] width 37 height 18
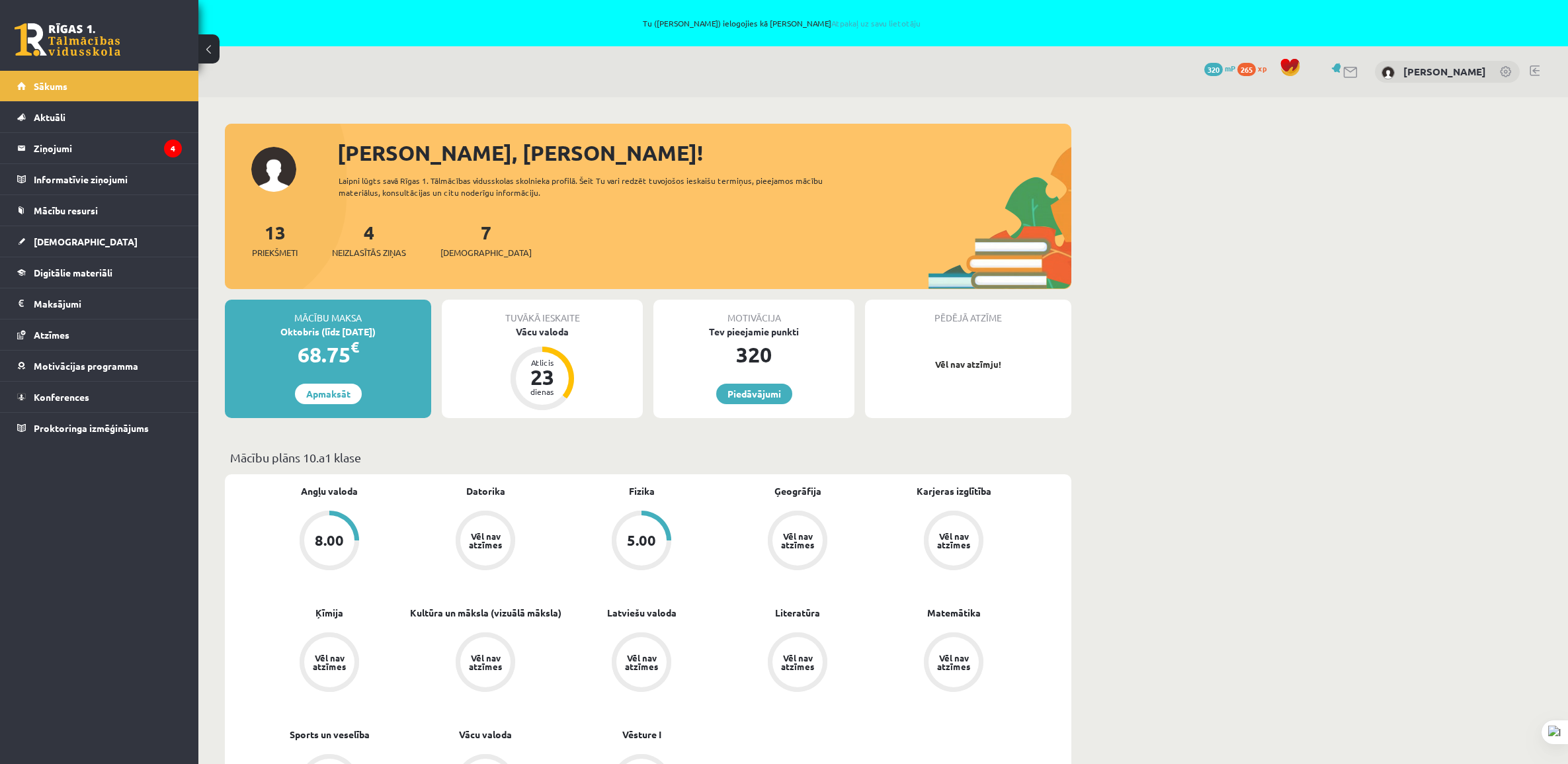
scroll to position [210, 0]
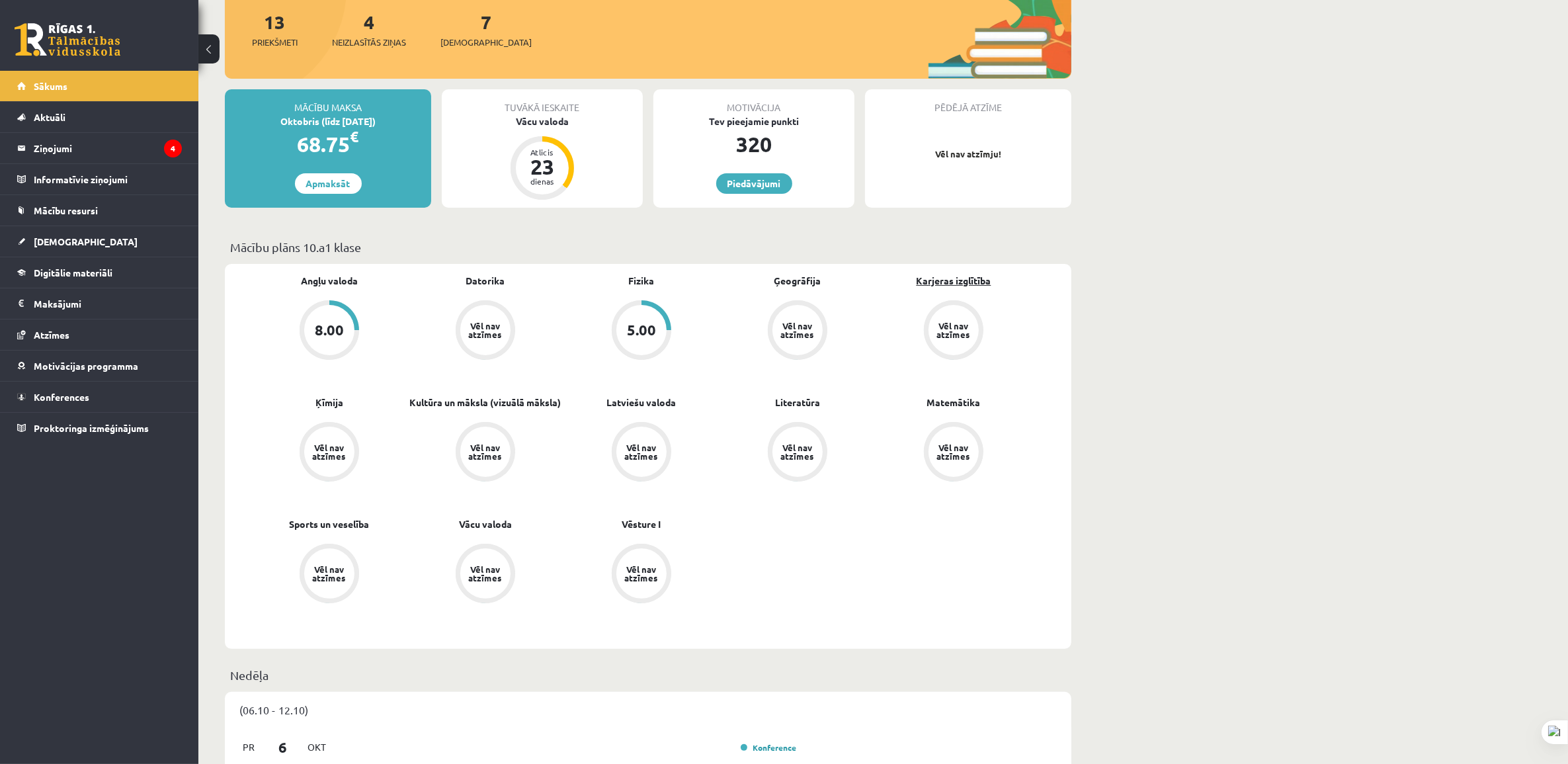
click at [949, 275] on link "Karjeras izglītība" at bounding box center [953, 280] width 75 height 14
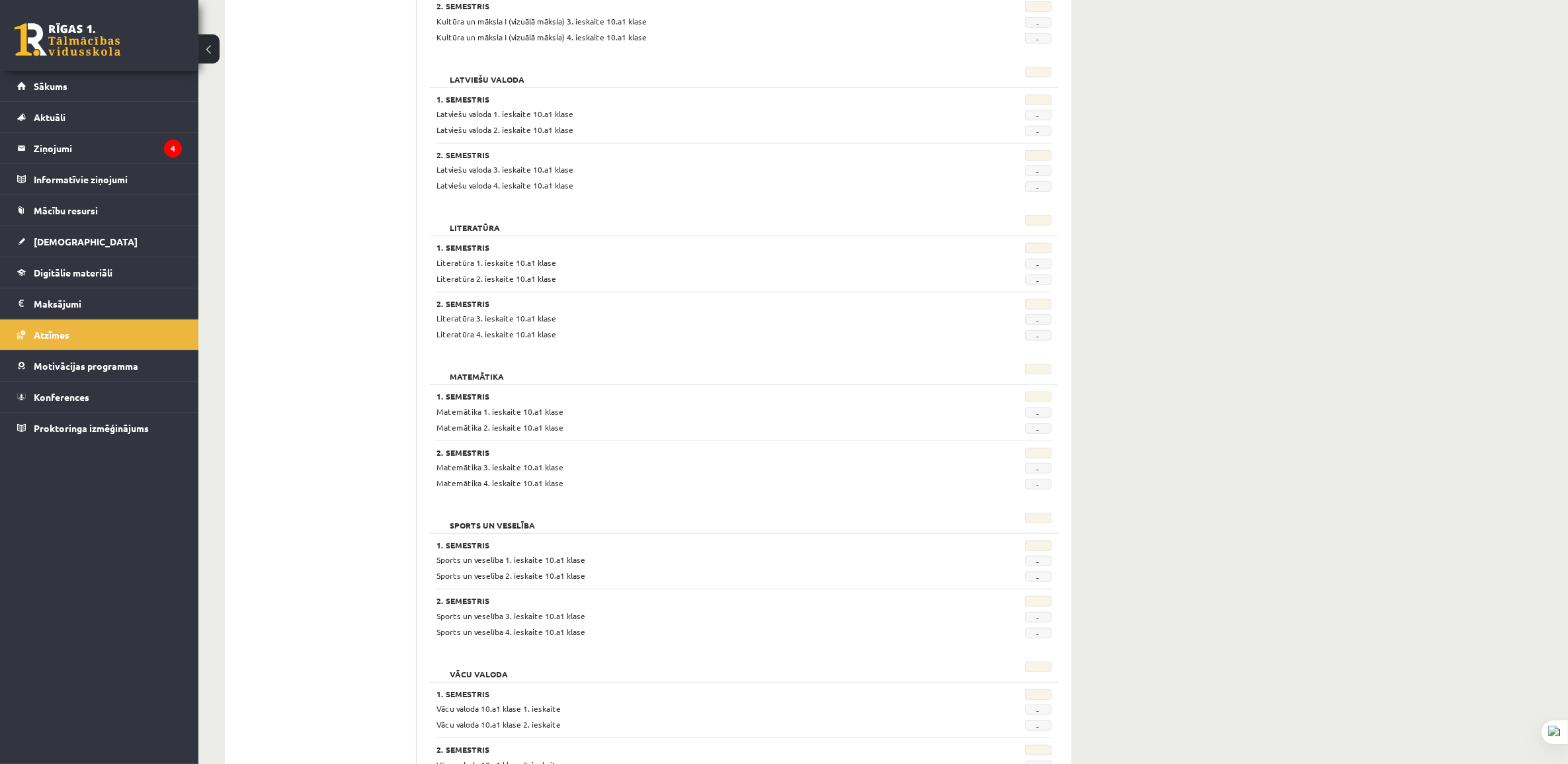
scroll to position [1320, 0]
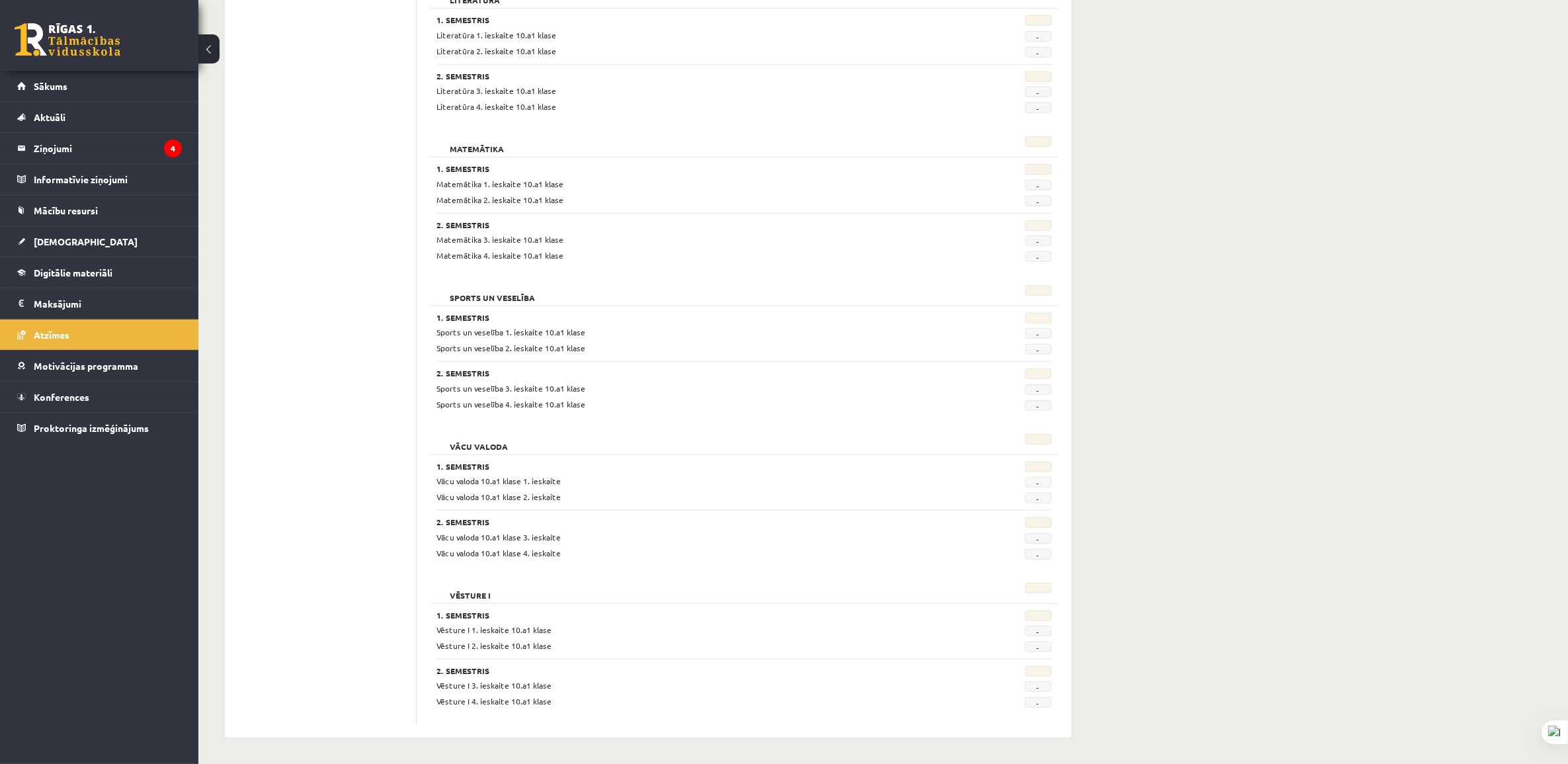
click at [1039, 628] on span "-" at bounding box center [1038, 631] width 27 height 11
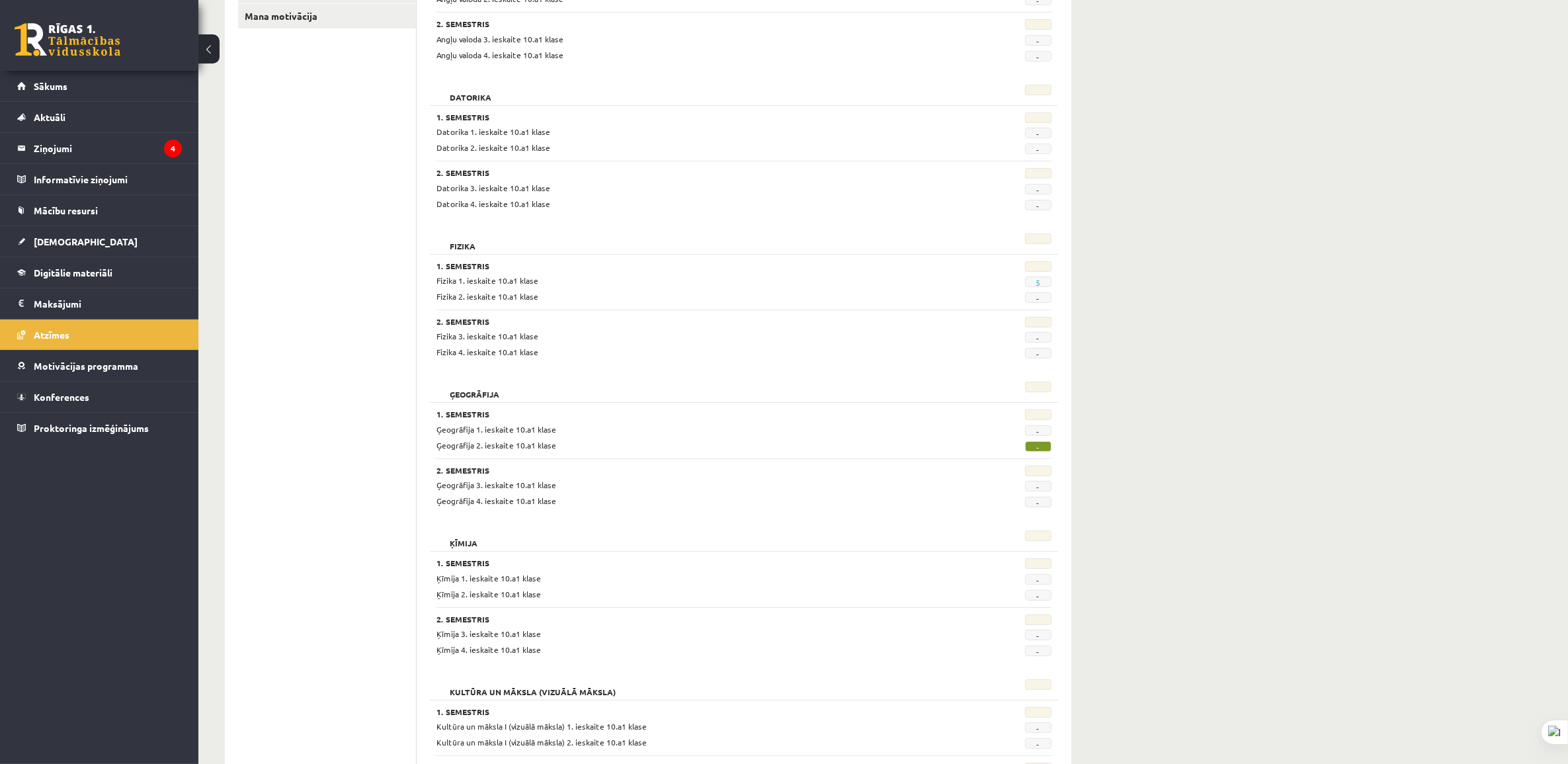
scroll to position [0, 0]
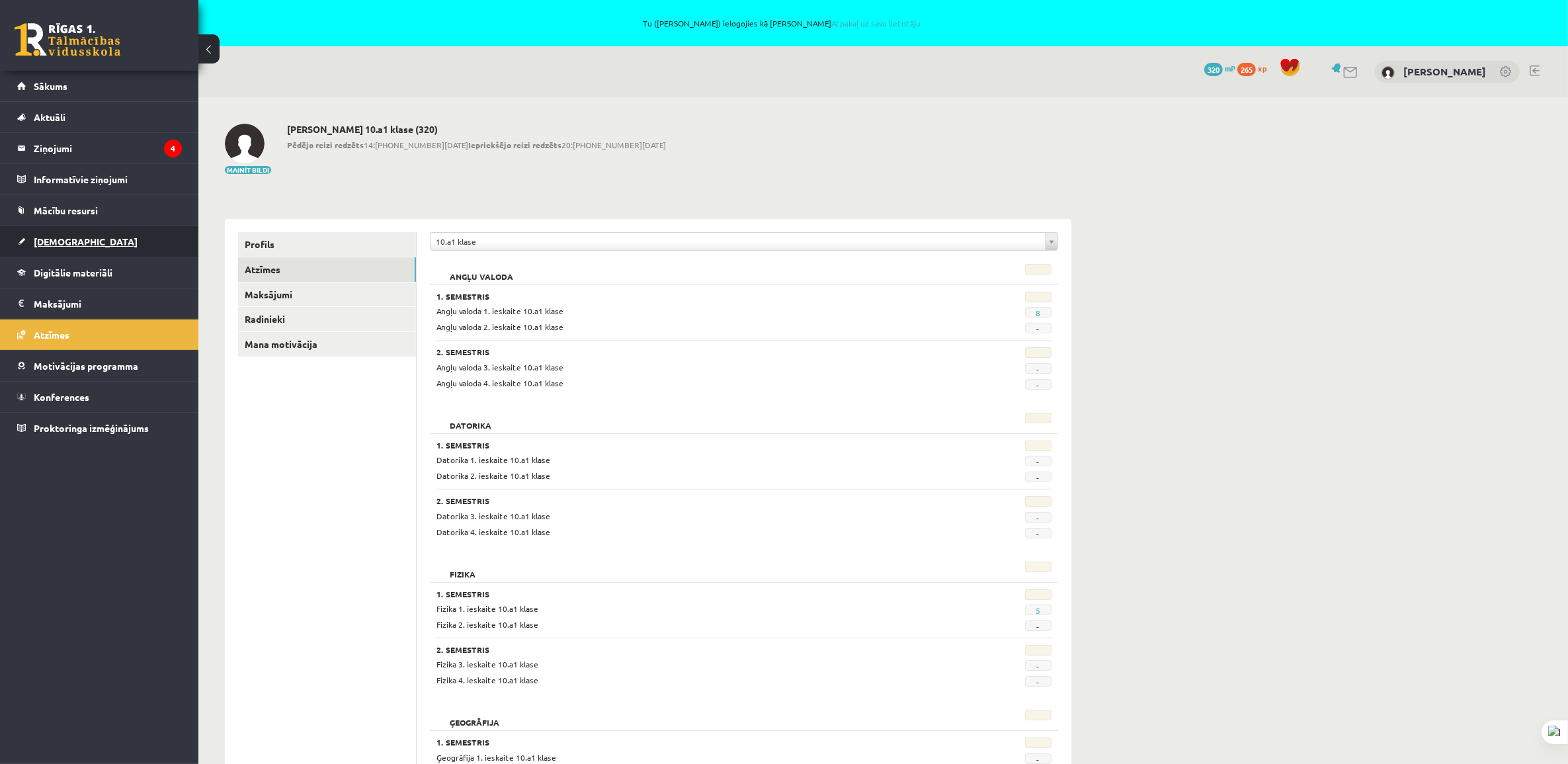
click at [61, 240] on span "[DEMOGRAPHIC_DATA]" at bounding box center [86, 242] width 104 height 12
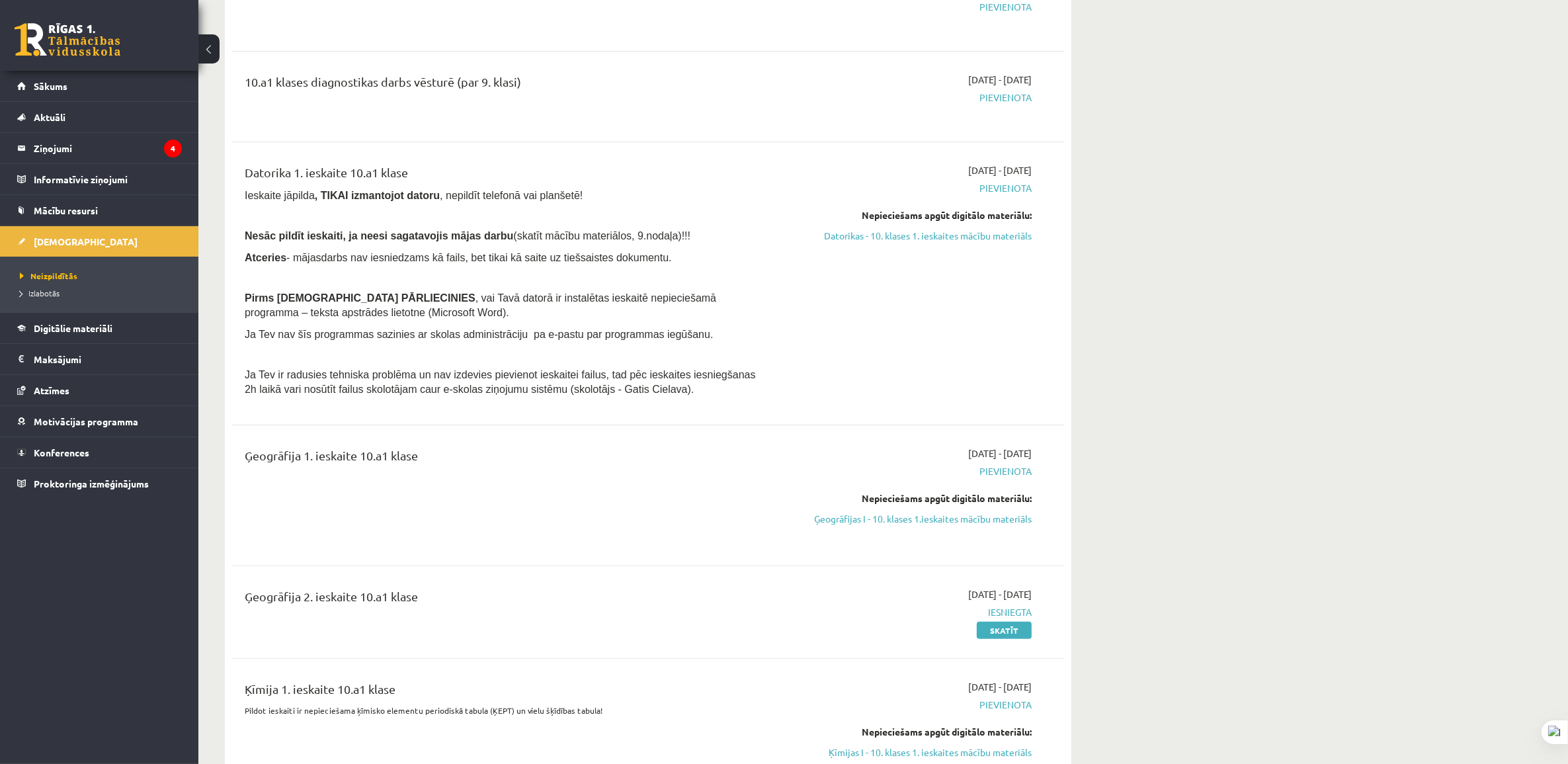
scroll to position [579, 0]
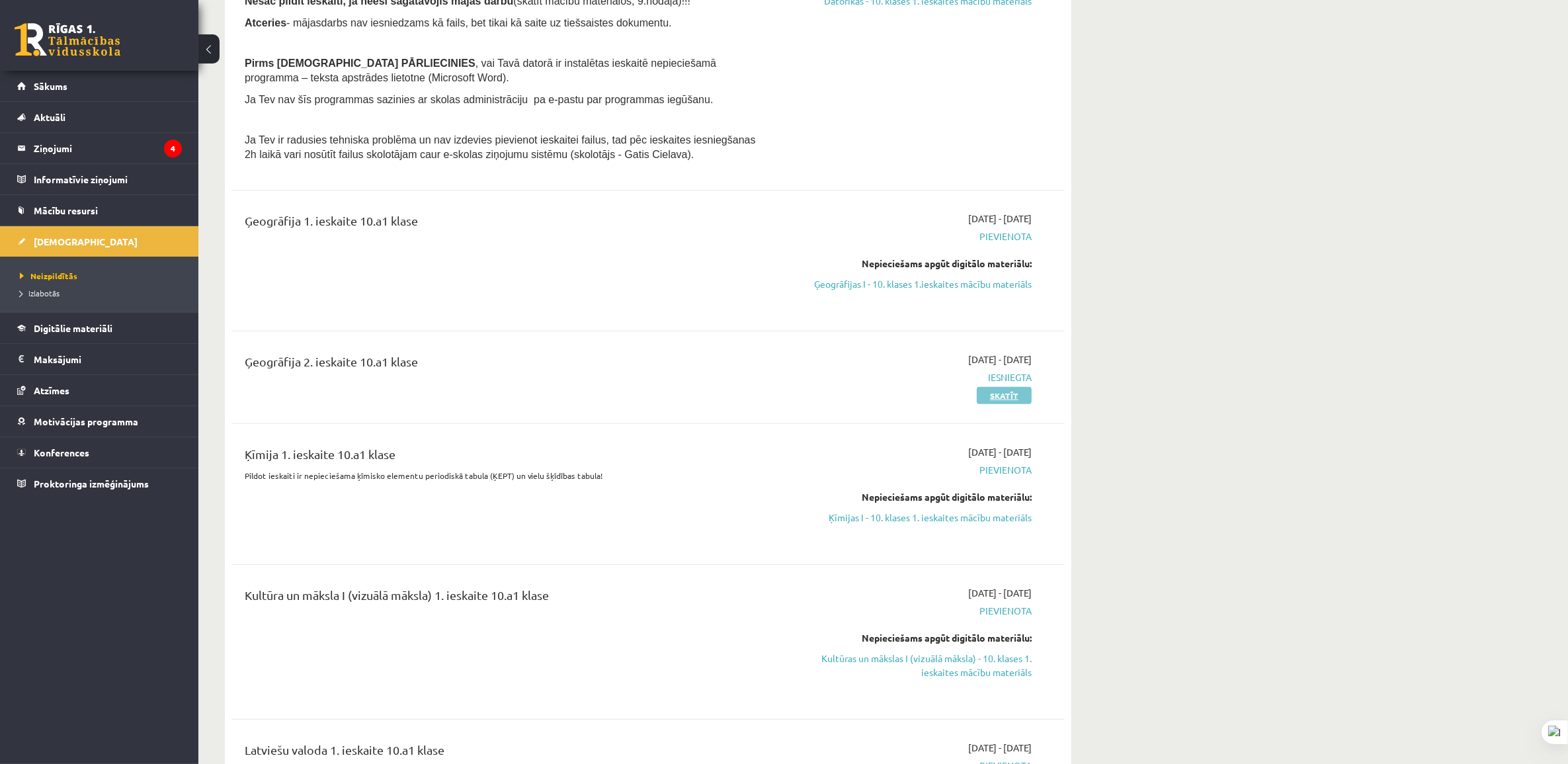
click at [1013, 397] on link "Skatīt" at bounding box center [1004, 395] width 55 height 18
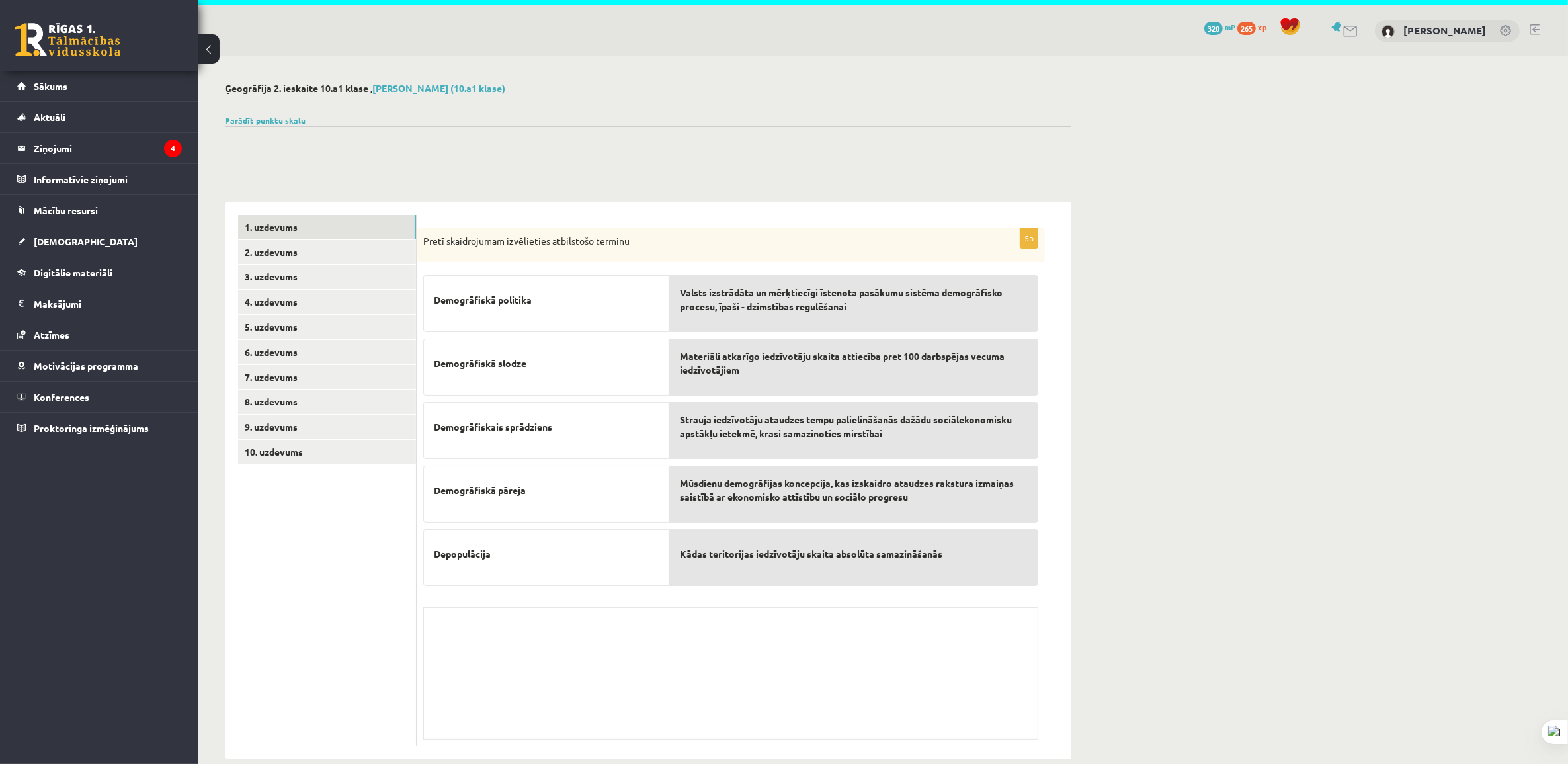
scroll to position [64, 0]
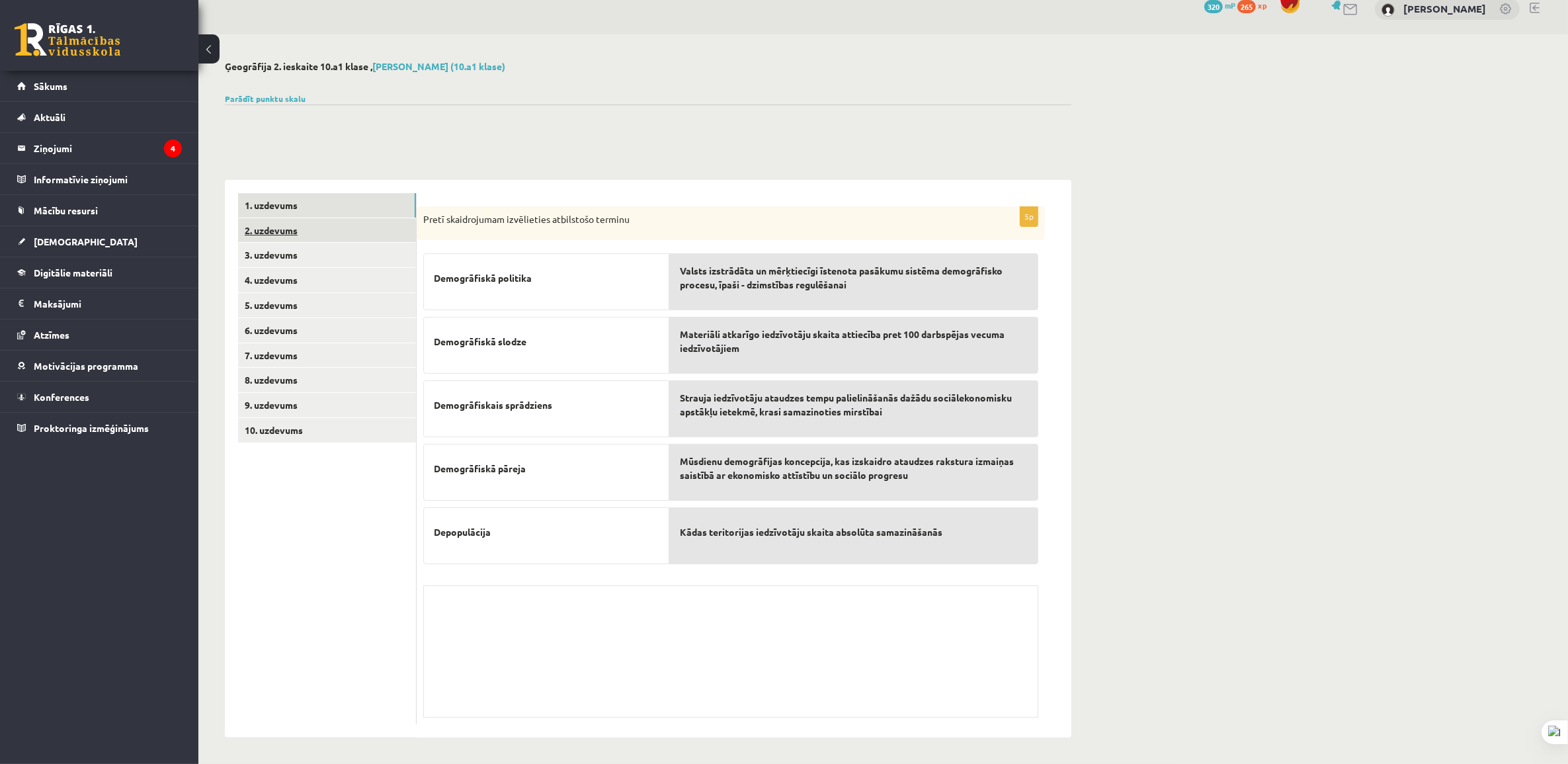
click at [314, 230] on link "2. uzdevums" at bounding box center [327, 230] width 178 height 24
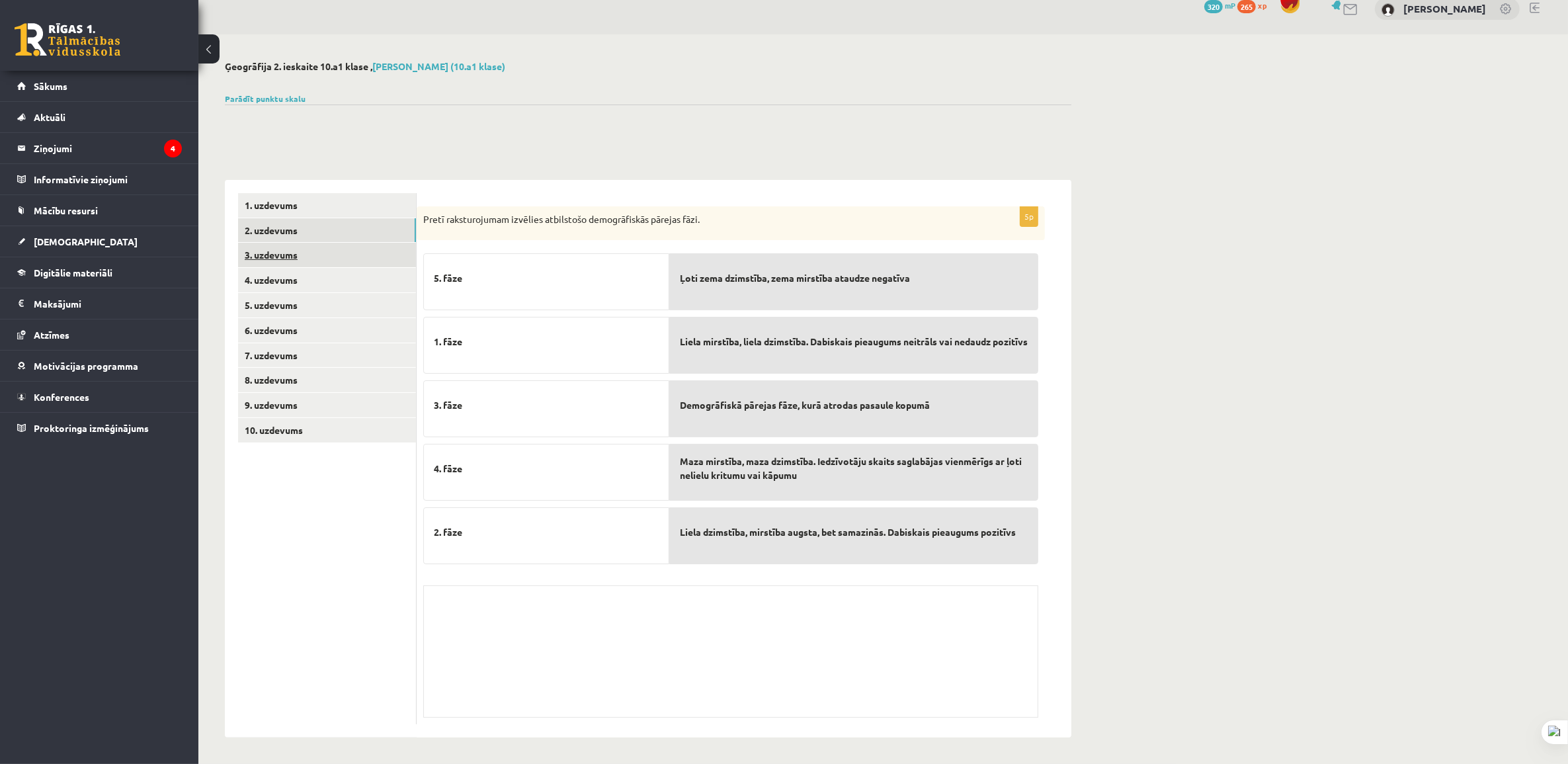
click at [326, 252] on link "3. uzdevums" at bounding box center [327, 254] width 178 height 24
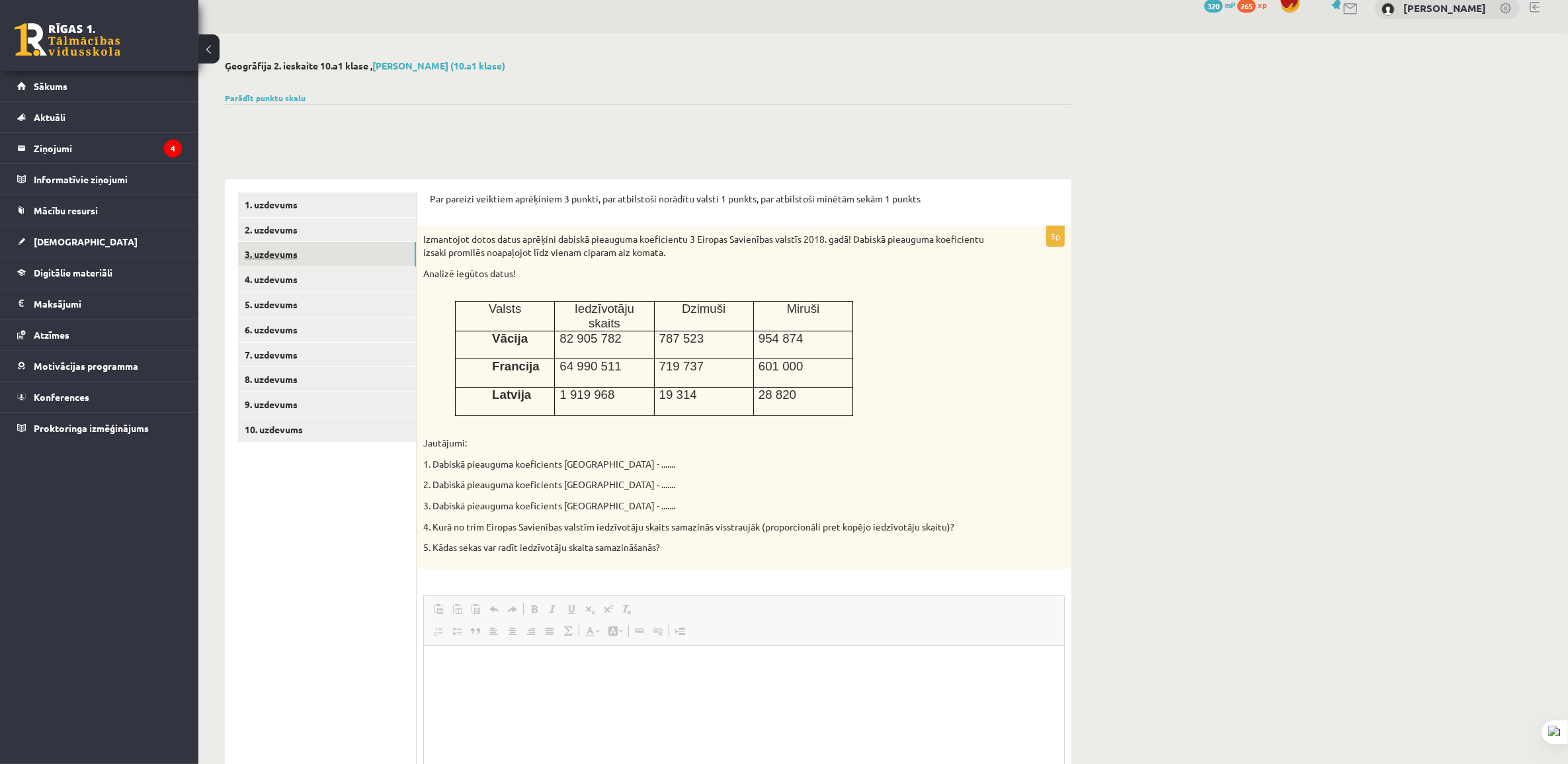
scroll to position [0, 0]
click at [325, 275] on link "4. uzdevums" at bounding box center [327, 279] width 178 height 24
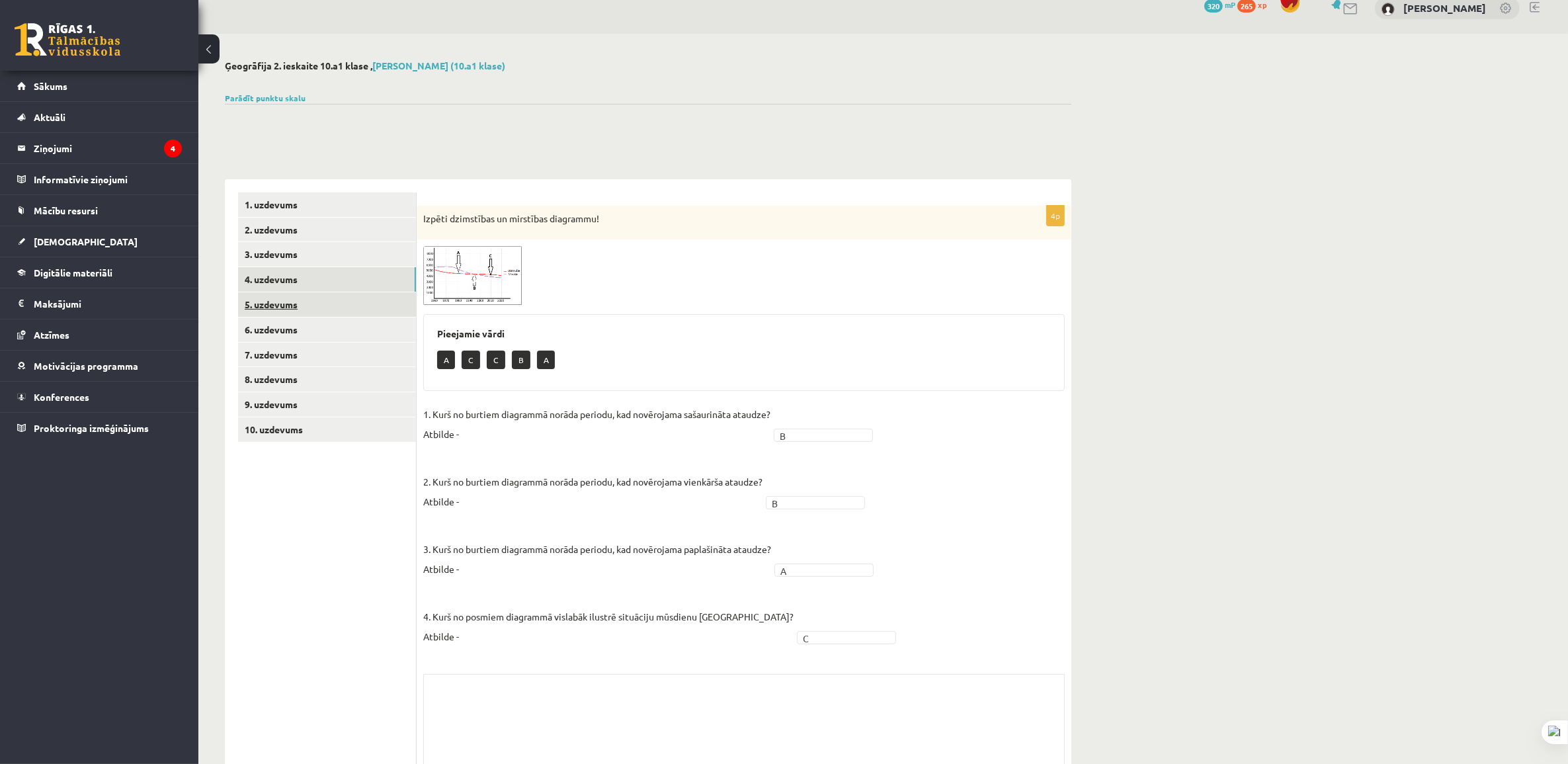
click at [321, 293] on link "5. uzdevums" at bounding box center [327, 304] width 178 height 24
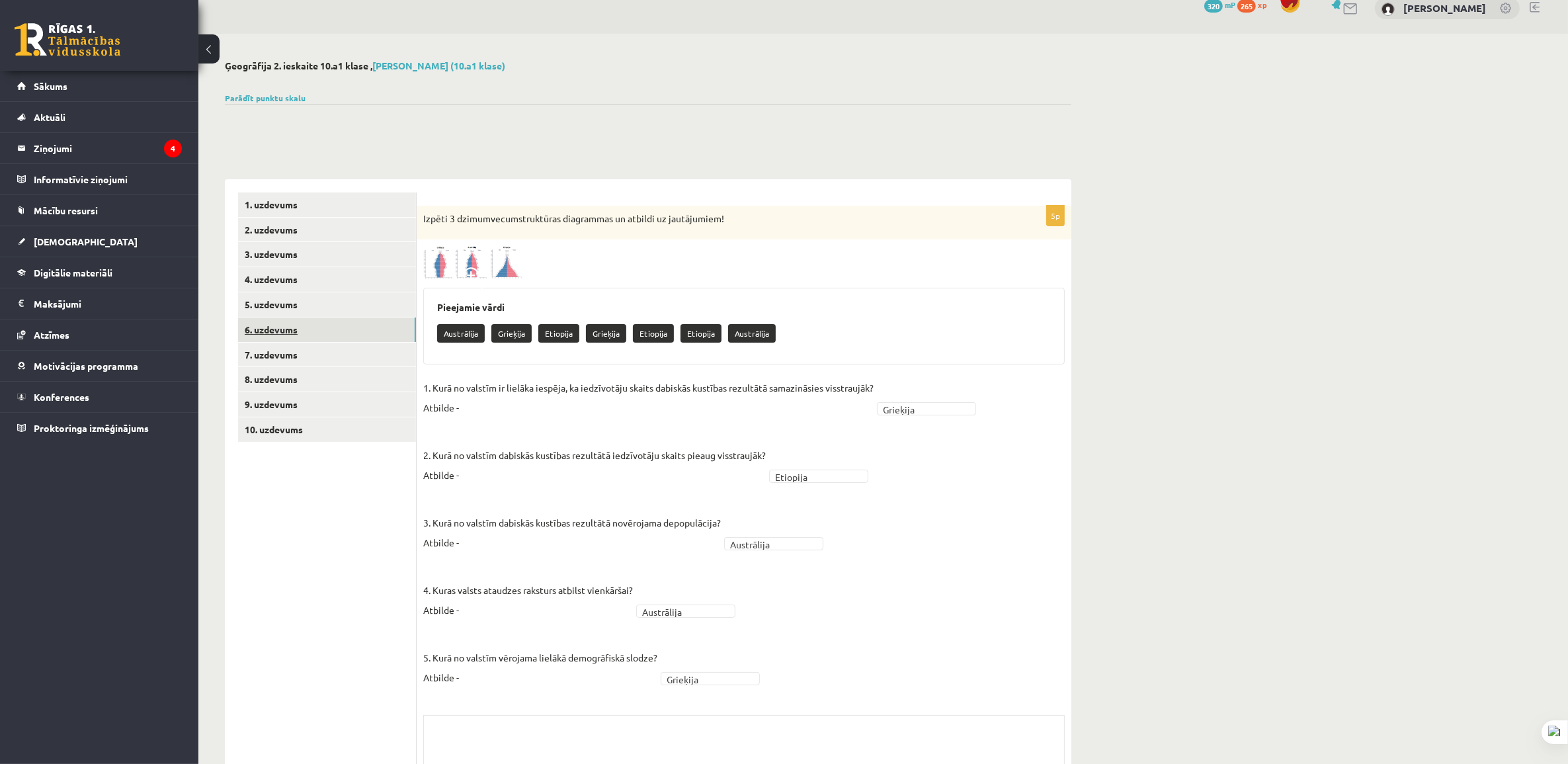
click at [305, 328] on link "6. uzdevums" at bounding box center [327, 329] width 178 height 24
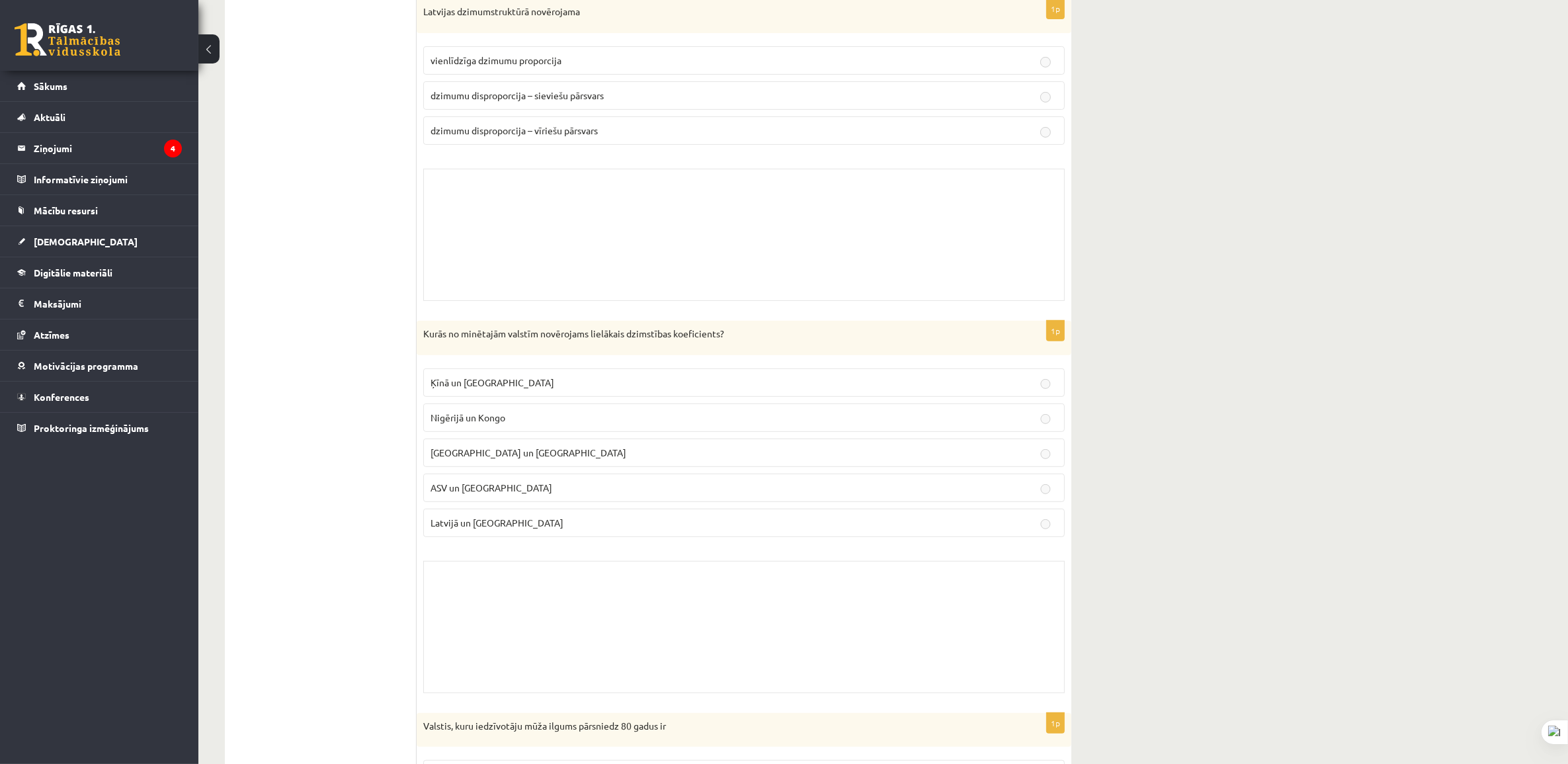
scroll to position [890, 0]
